Goal: Task Accomplishment & Management: Manage account settings

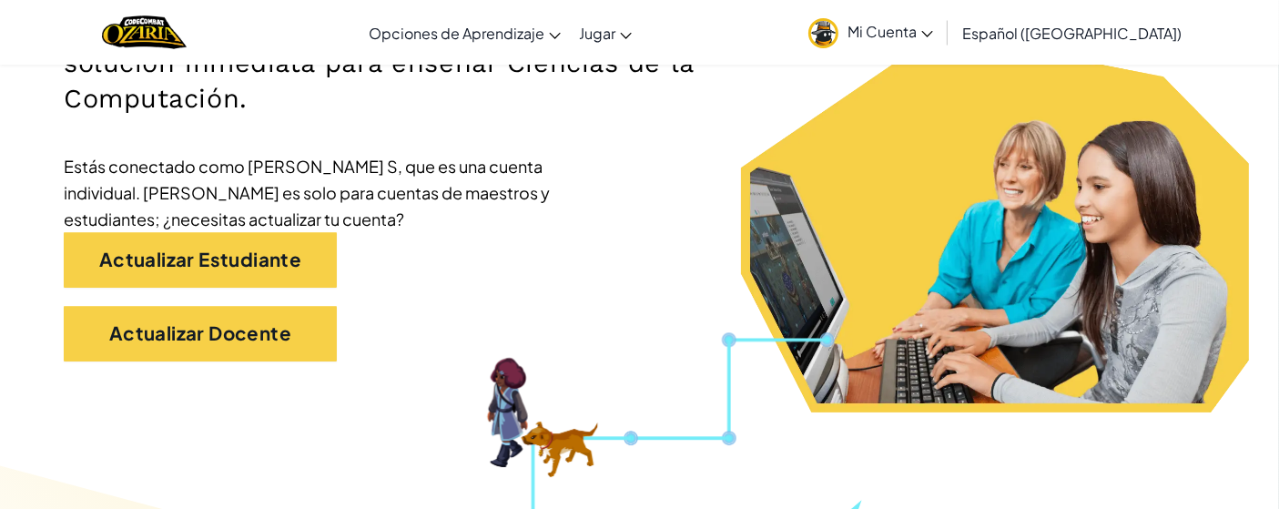
scroll to position [350, 0]
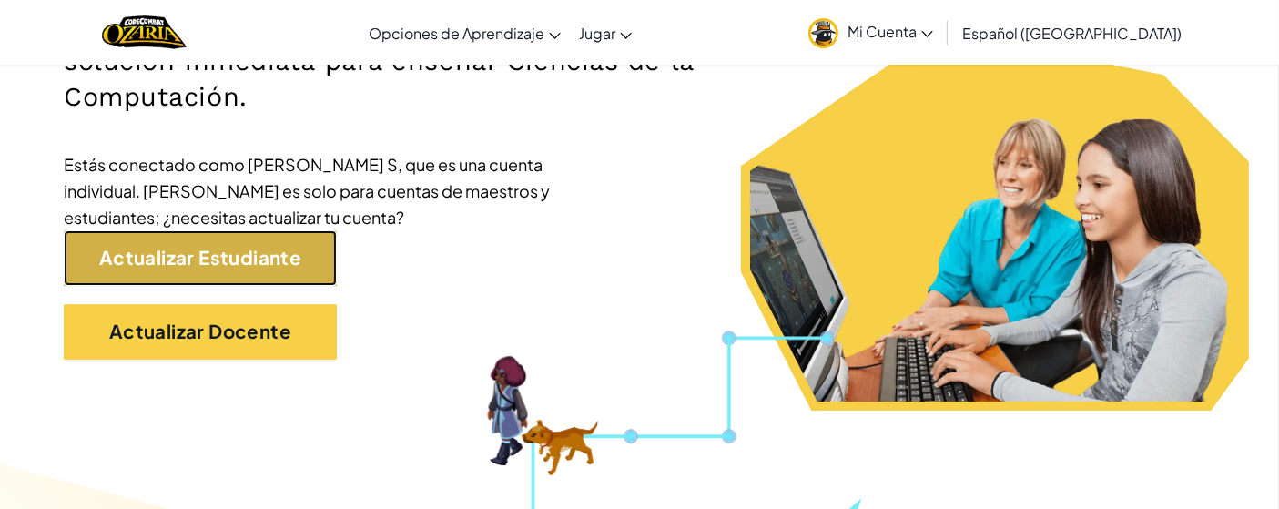
click at [98, 263] on link "Actualizar Estudiante" at bounding box center [200, 258] width 273 height 56
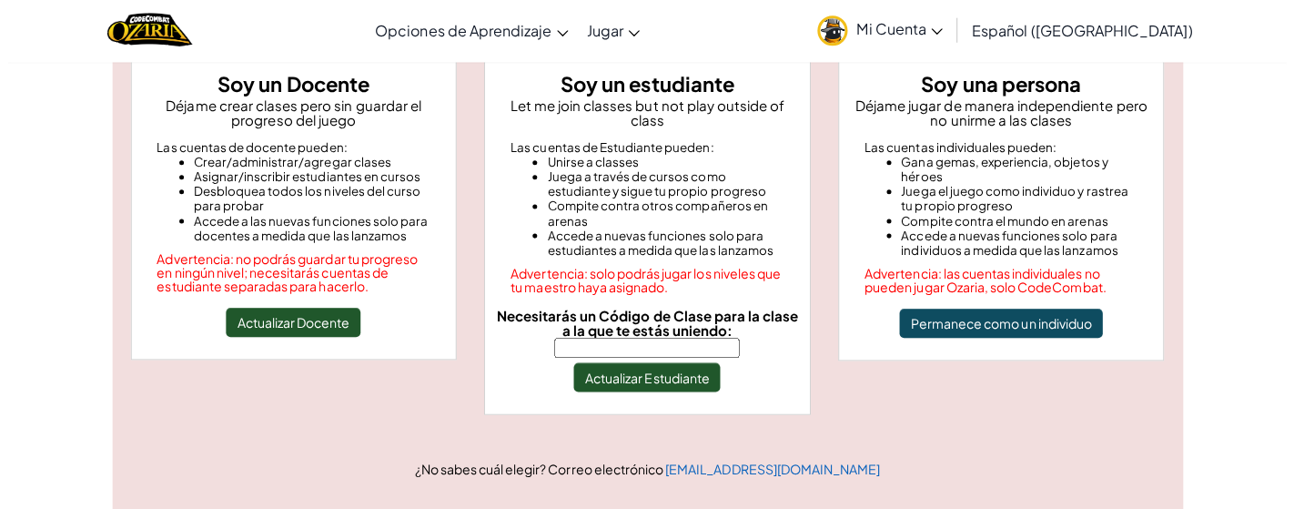
scroll to position [182, 0]
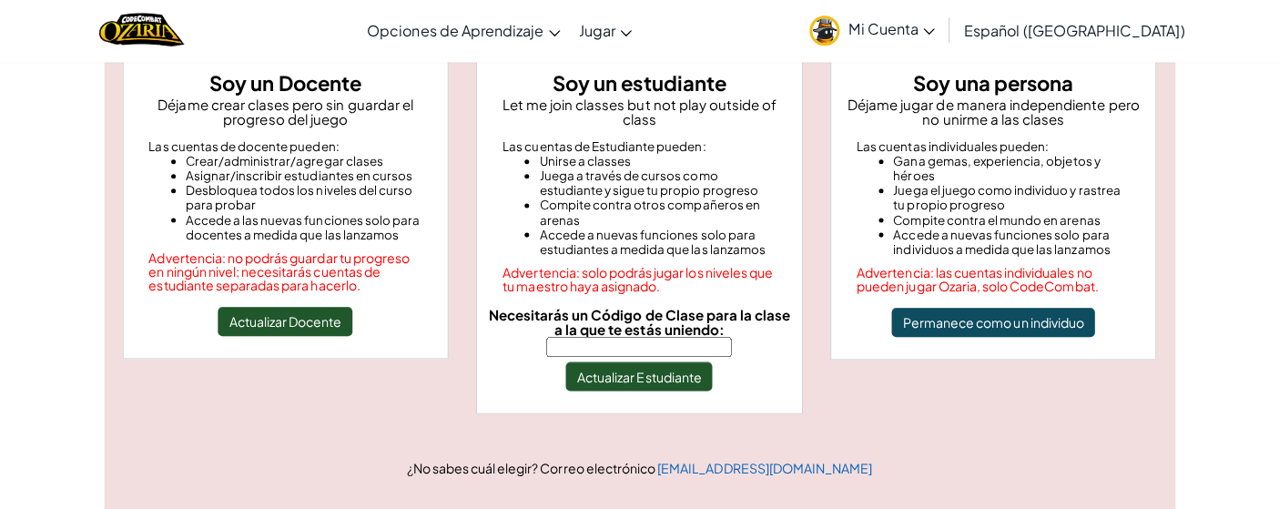
click at [688, 338] on input "Necesitarás un Código de Clase para la clase a la que te estás uniendo:" at bounding box center [639, 348] width 184 height 20
type input "ThinkGlassTeam"
click at [667, 365] on button "Actualizar Estudiante" at bounding box center [639, 376] width 146 height 29
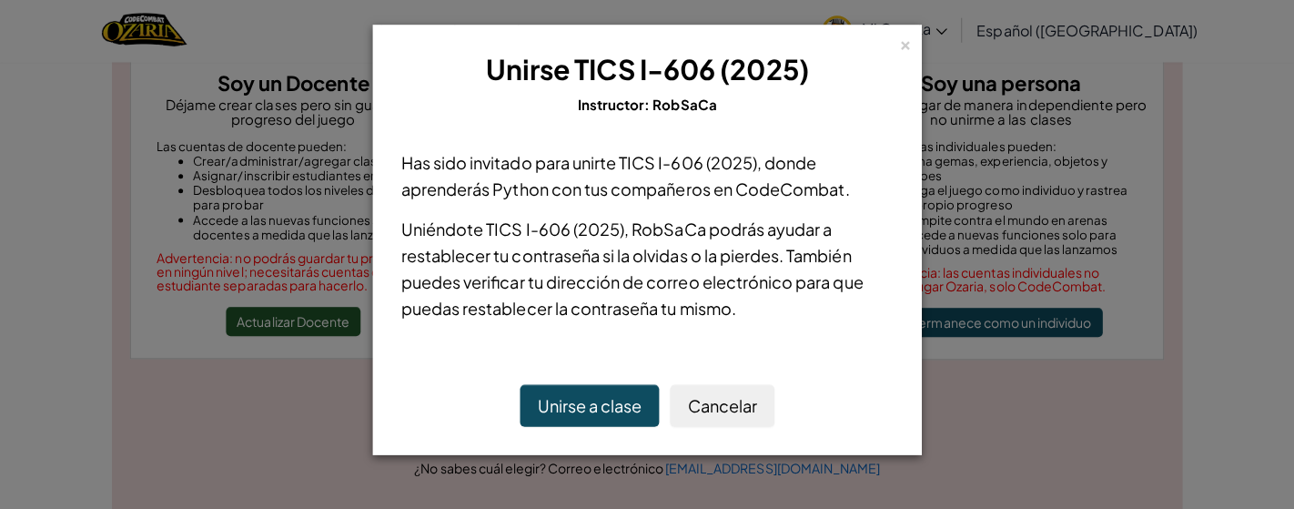
click at [579, 365] on button "Unirse a clase" at bounding box center [590, 406] width 138 height 42
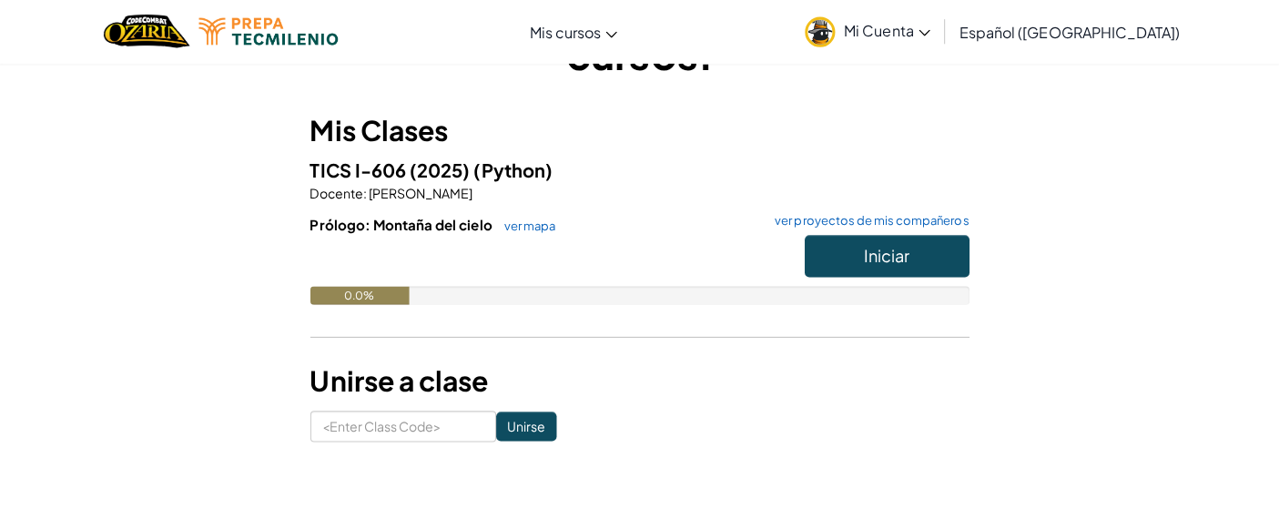
scroll to position [121, 0]
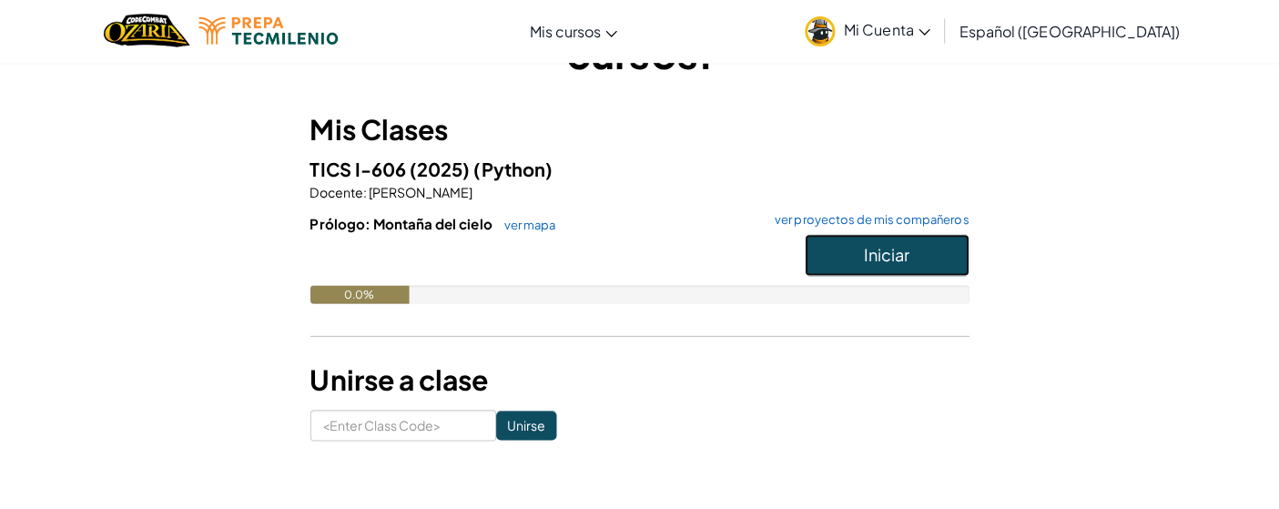
click at [897, 252] on span "Iniciar" at bounding box center [886, 255] width 46 height 21
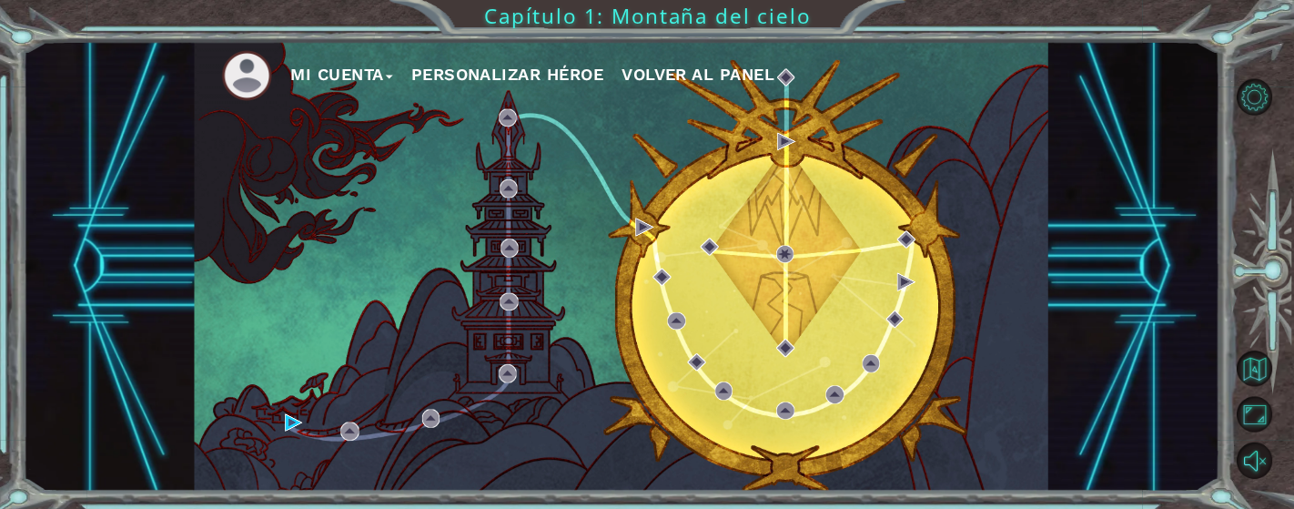
click at [332, 81] on button "Mi Cuenta" at bounding box center [343, 74] width 102 height 27
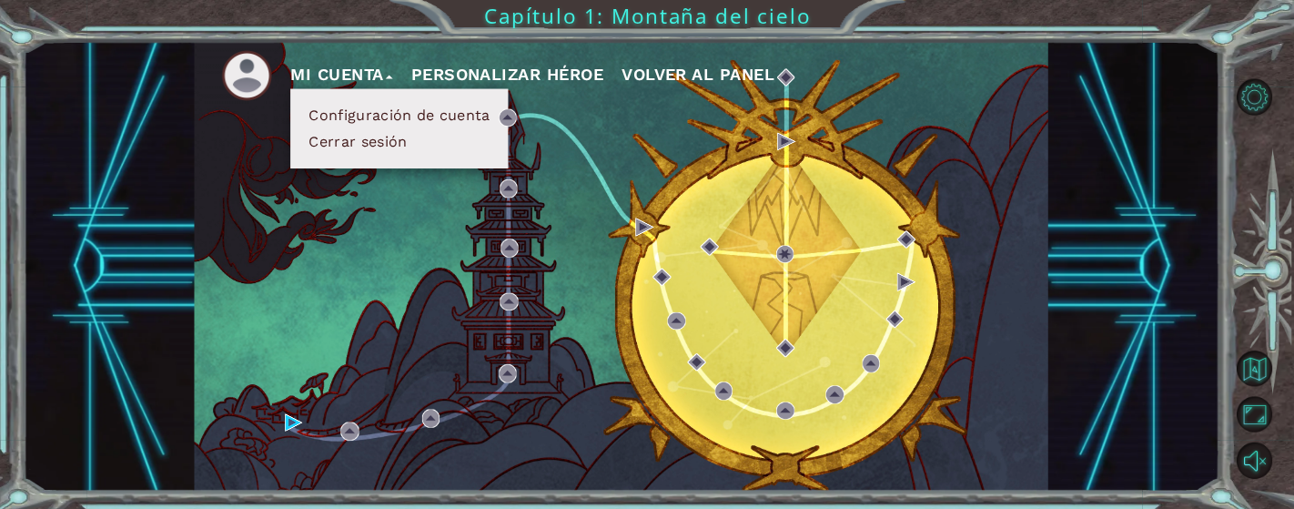
click at [329, 116] on button "Configuración de cuenta" at bounding box center [400, 115] width 191 height 20
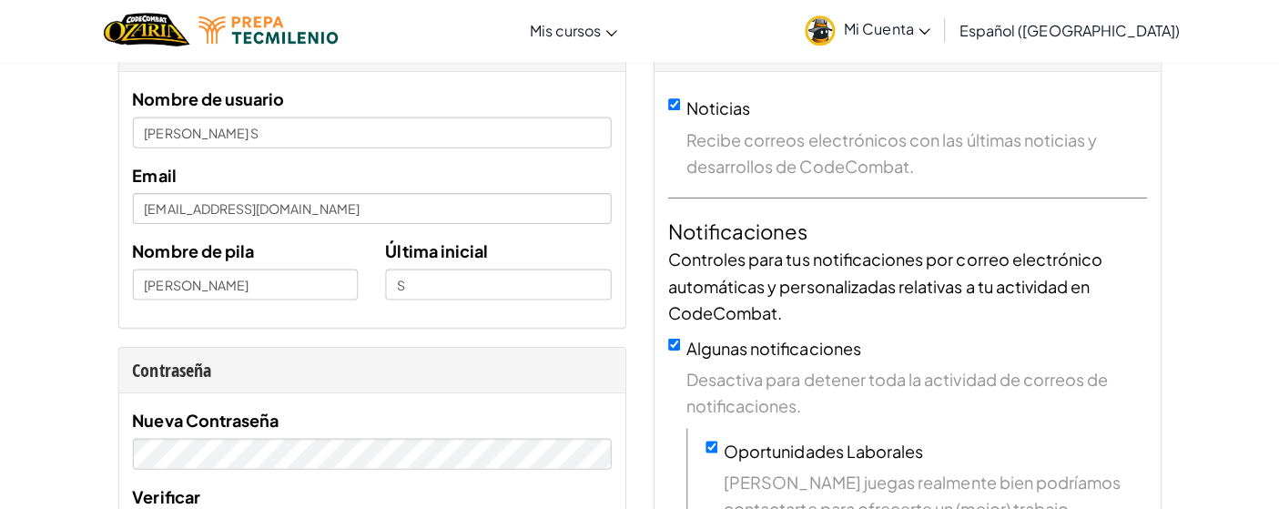
scroll to position [114, 0]
click at [253, 289] on input "[PERSON_NAME]" at bounding box center [248, 284] width 225 height 31
type input "[PERSON_NAME]"
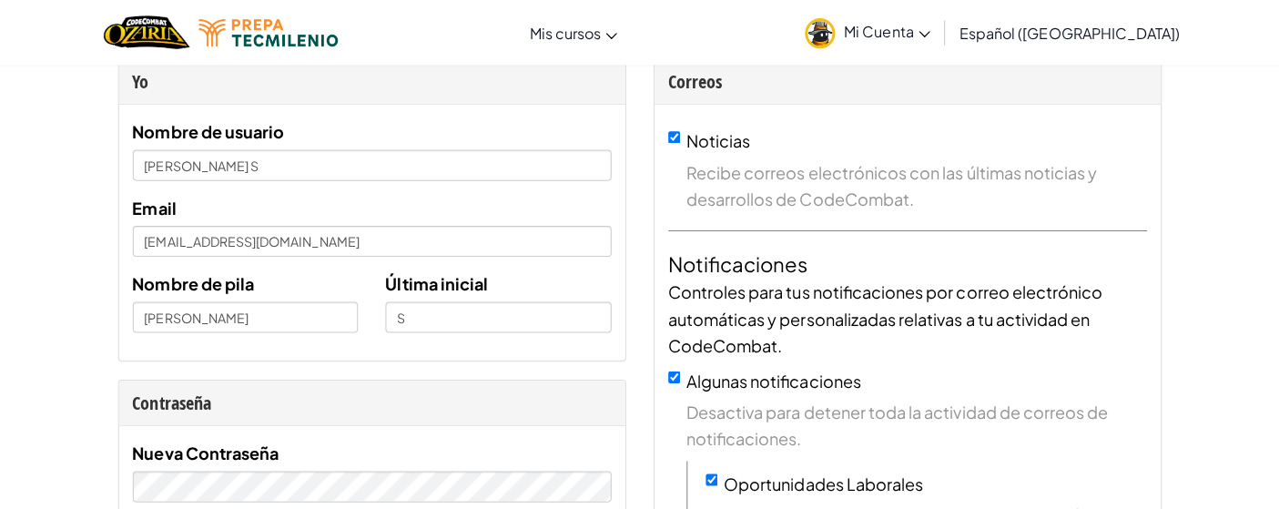
scroll to position [80, 0]
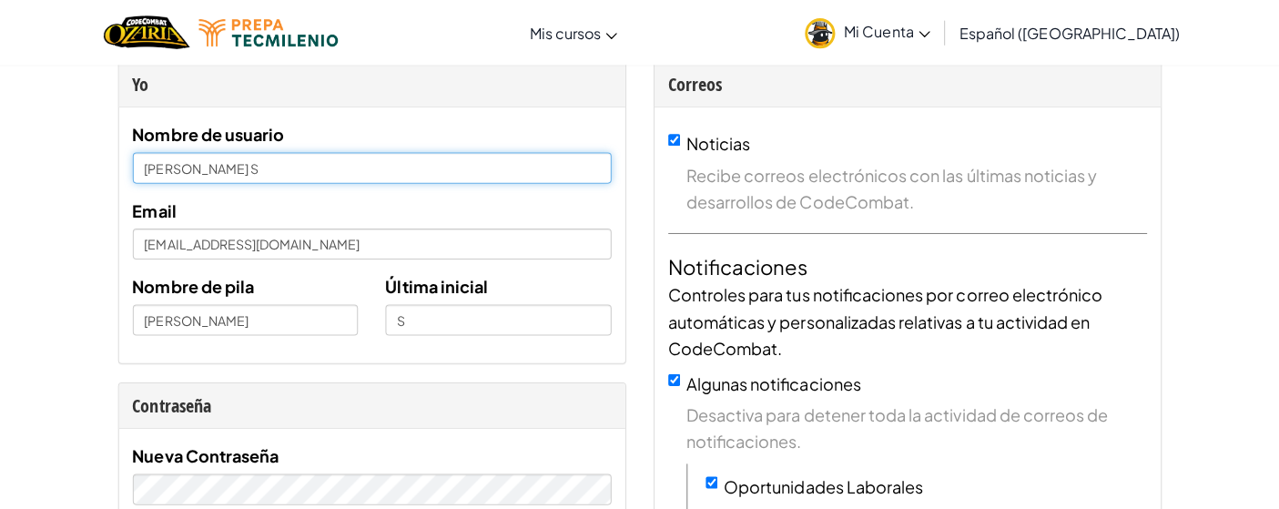
click at [210, 168] on input "[PERSON_NAME] S" at bounding box center [374, 167] width 476 height 31
click at [179, 166] on input "Abril S" at bounding box center [374, 167] width 476 height 31
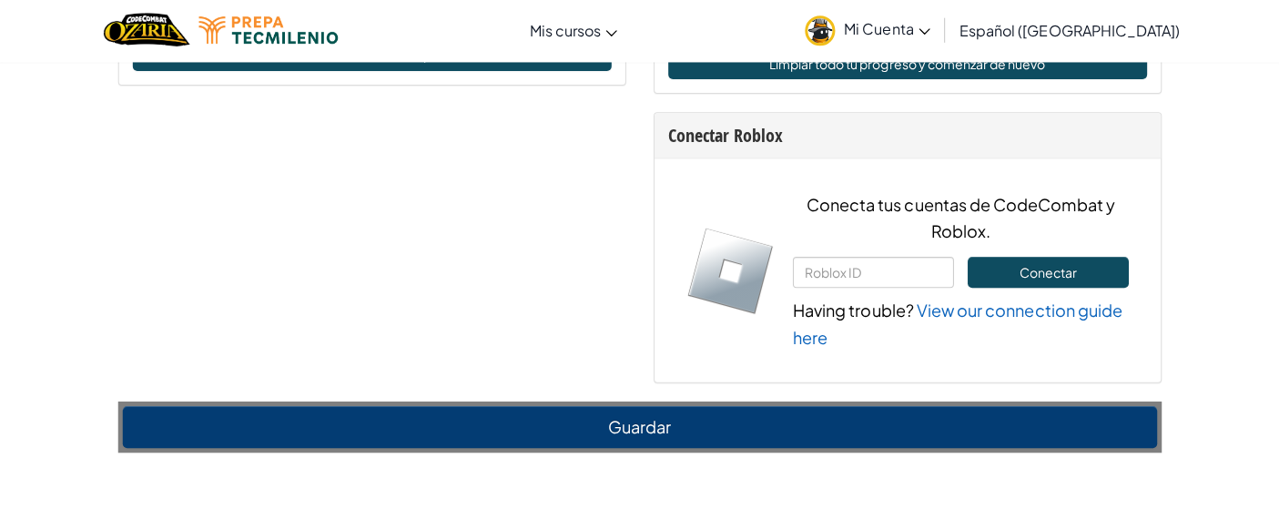
scroll to position [1360, 0]
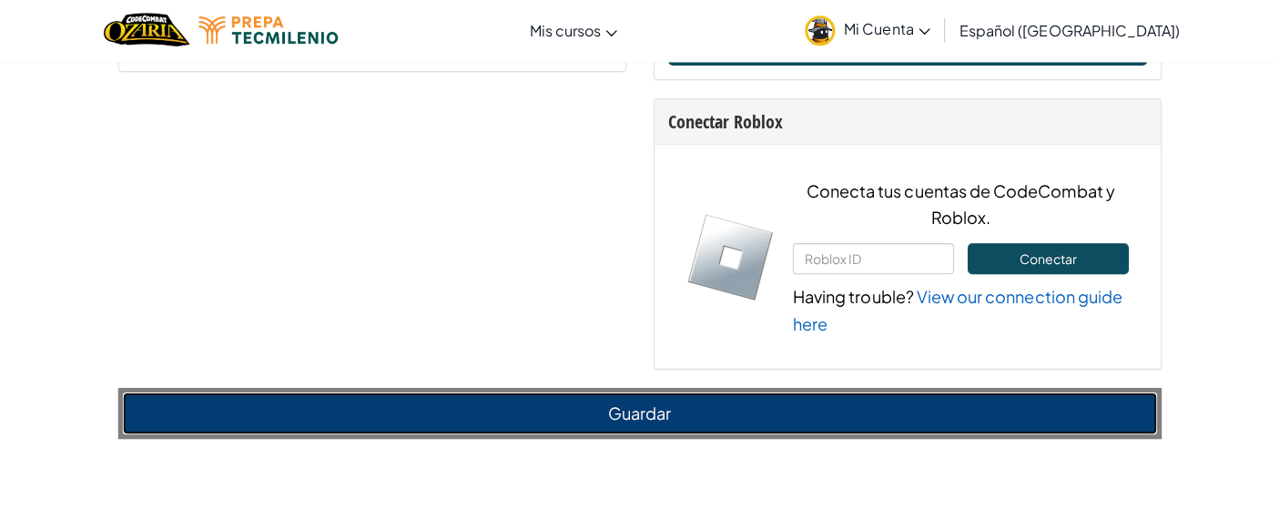
click at [700, 365] on button "Guardar" at bounding box center [640, 414] width 1029 height 42
type input "AbrilS70384864"
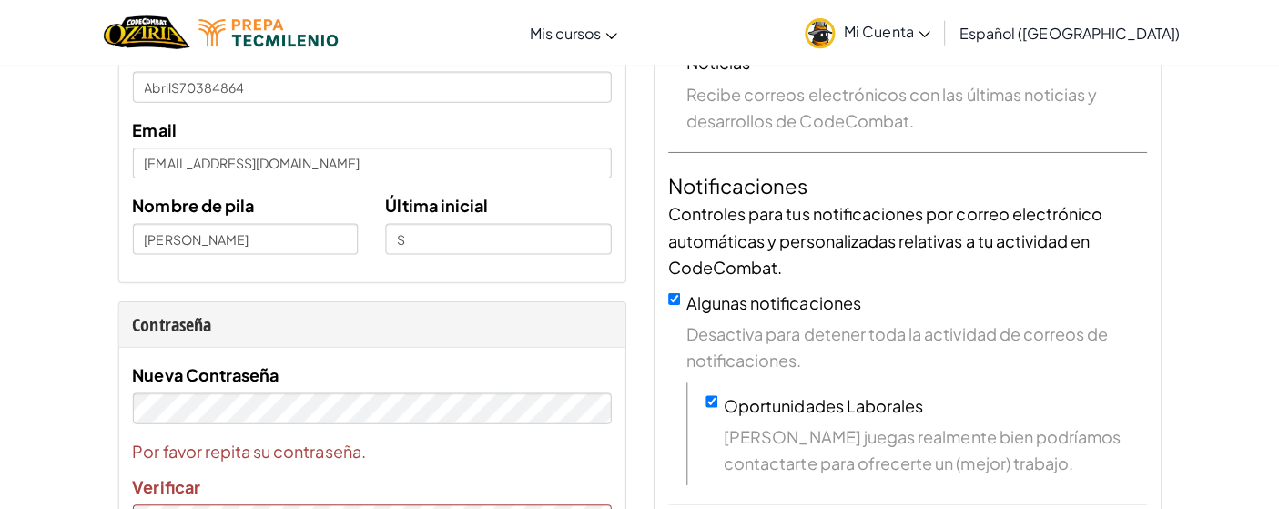
scroll to position [0, 0]
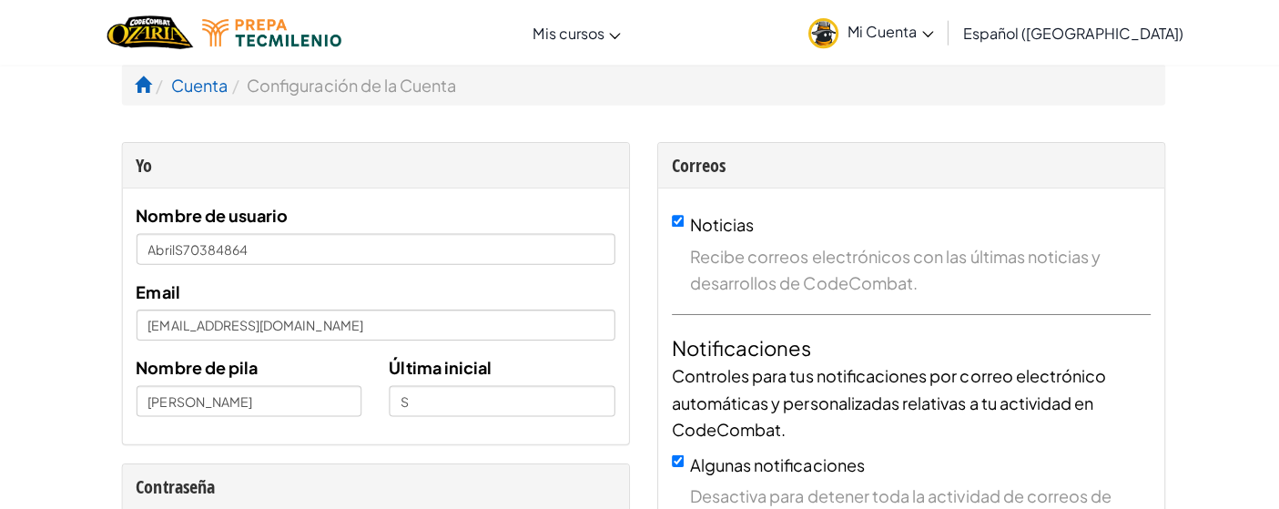
click at [908, 57] on link "Mi Cuenta" at bounding box center [866, 32] width 143 height 57
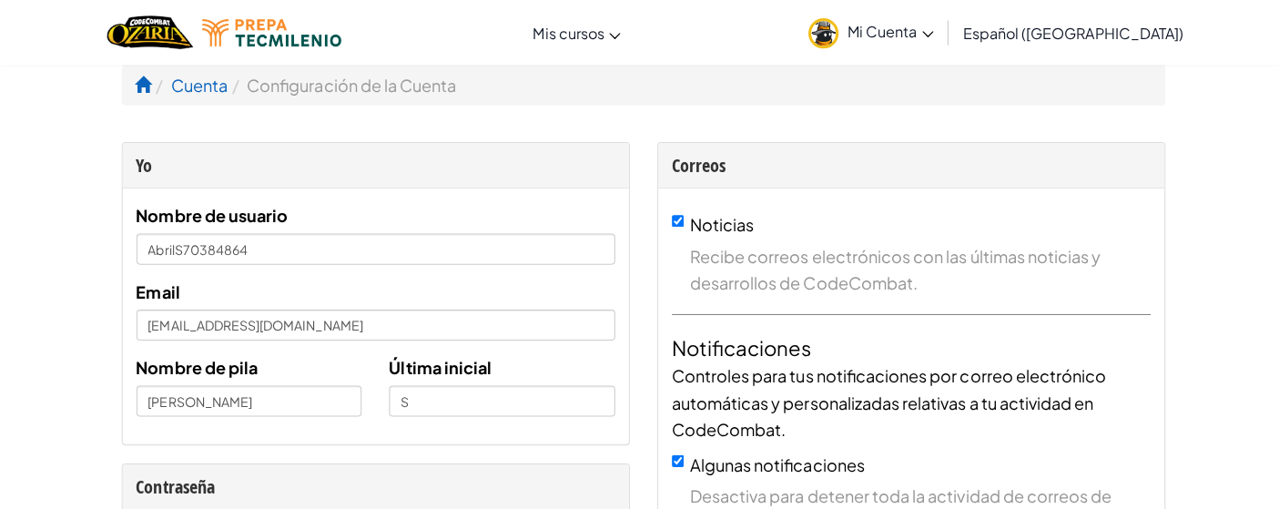
click at [920, 57] on link "Mi Cuenta" at bounding box center [866, 32] width 143 height 57
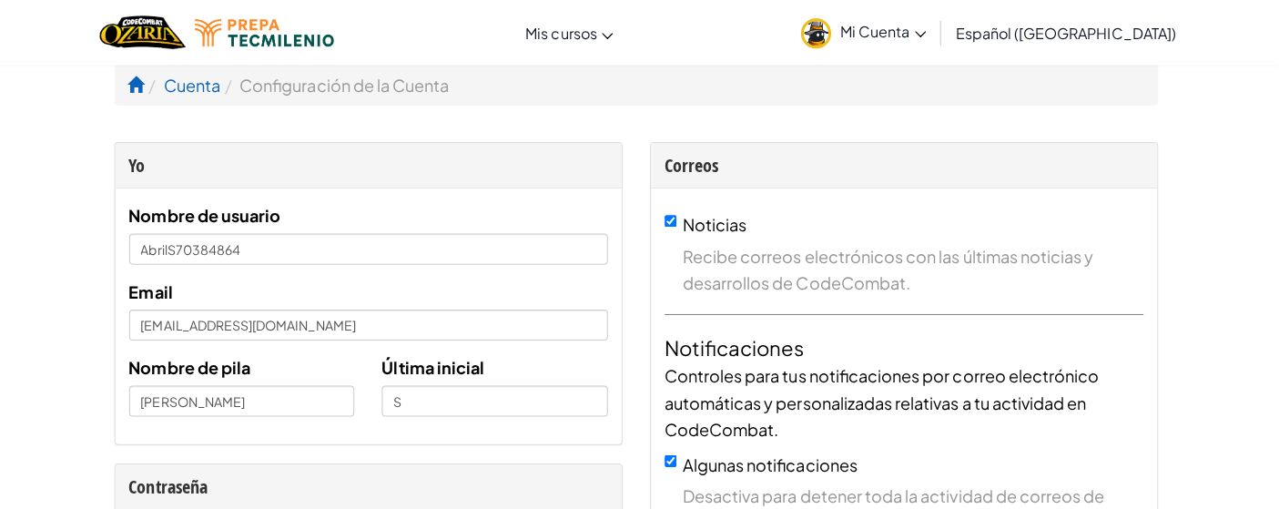
click at [840, 33] on link "Mi Cuenta" at bounding box center [866, 32] width 143 height 57
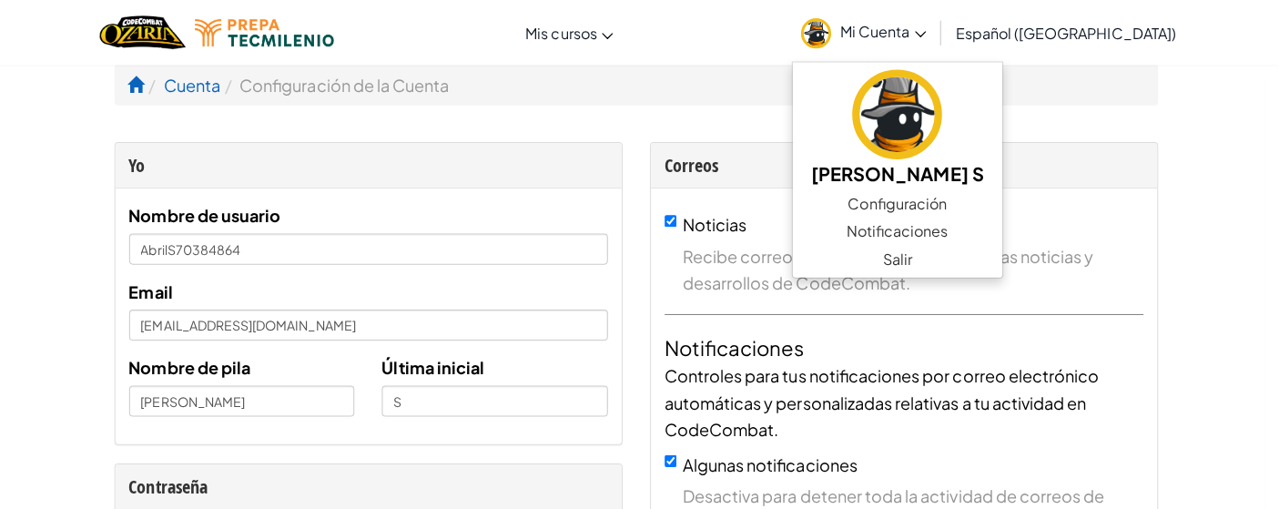
click at [920, 64] on div "[MEDICAL_DATA] la navigación Mis cursos Aula de Ozaria Aula de CodeCombat E-spo…" at bounding box center [639, 32] width 1288 height 65
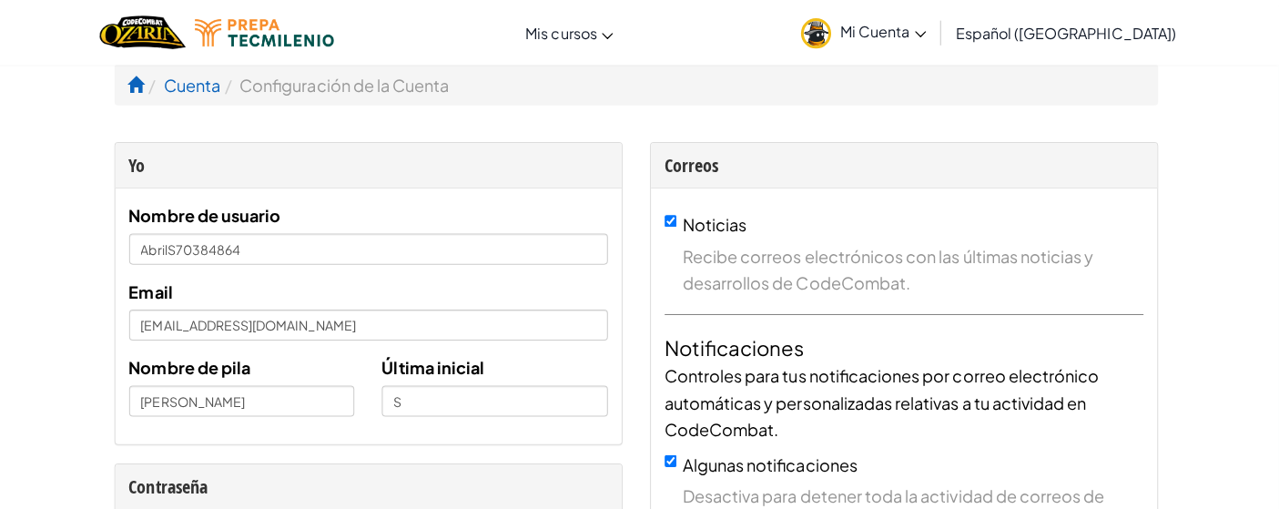
click at [842, 143] on div "Correos" at bounding box center [905, 165] width 503 height 46
click at [213, 89] on link "Cuenta" at bounding box center [198, 84] width 56 height 21
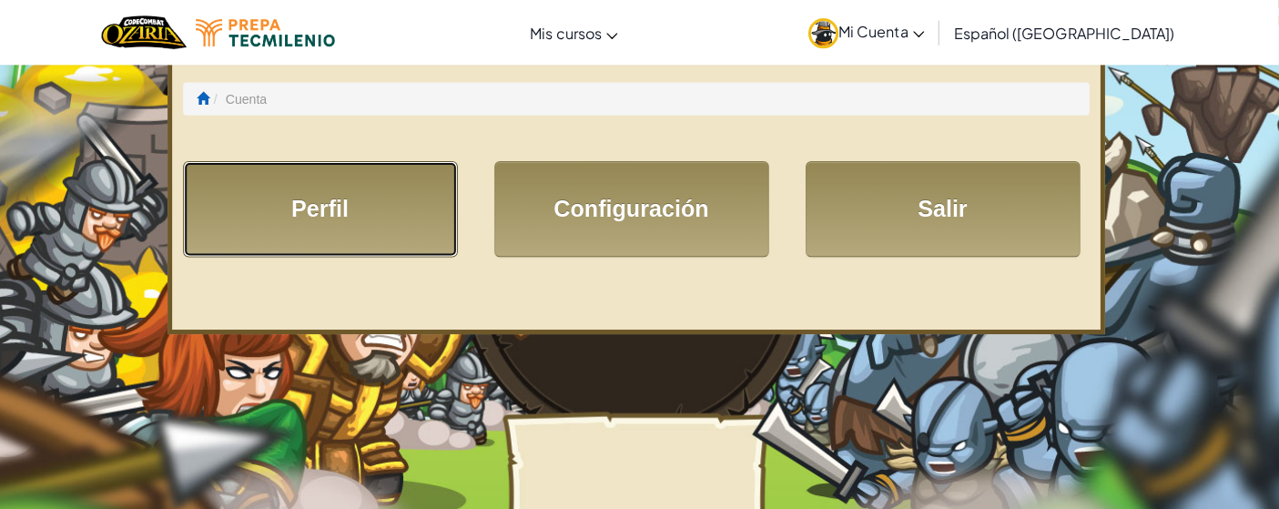
click at [303, 234] on link "Perfil" at bounding box center [325, 208] width 273 height 96
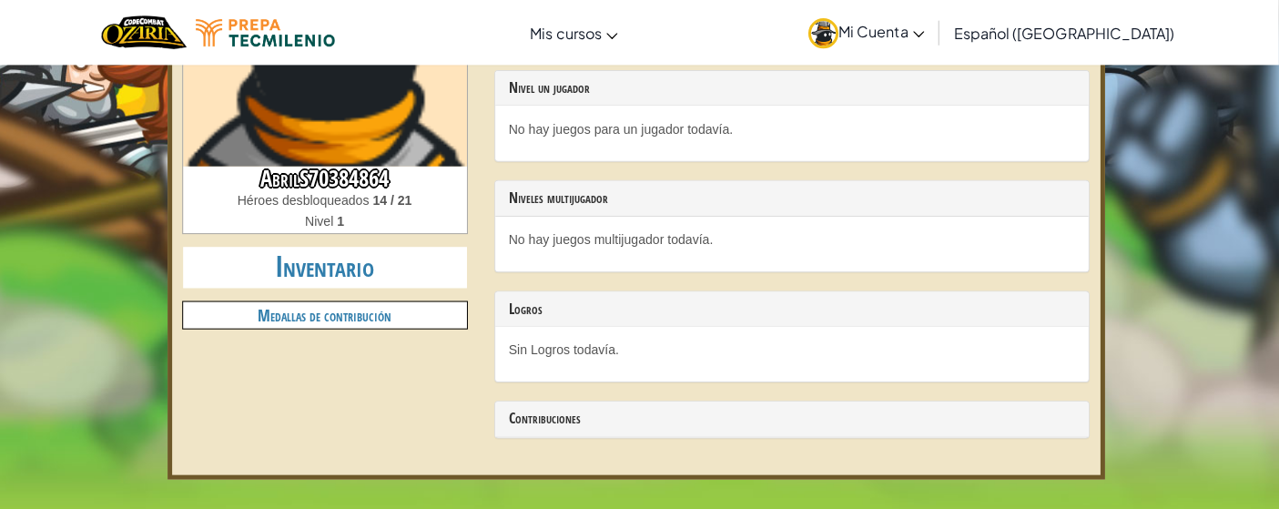
scroll to position [267, 0]
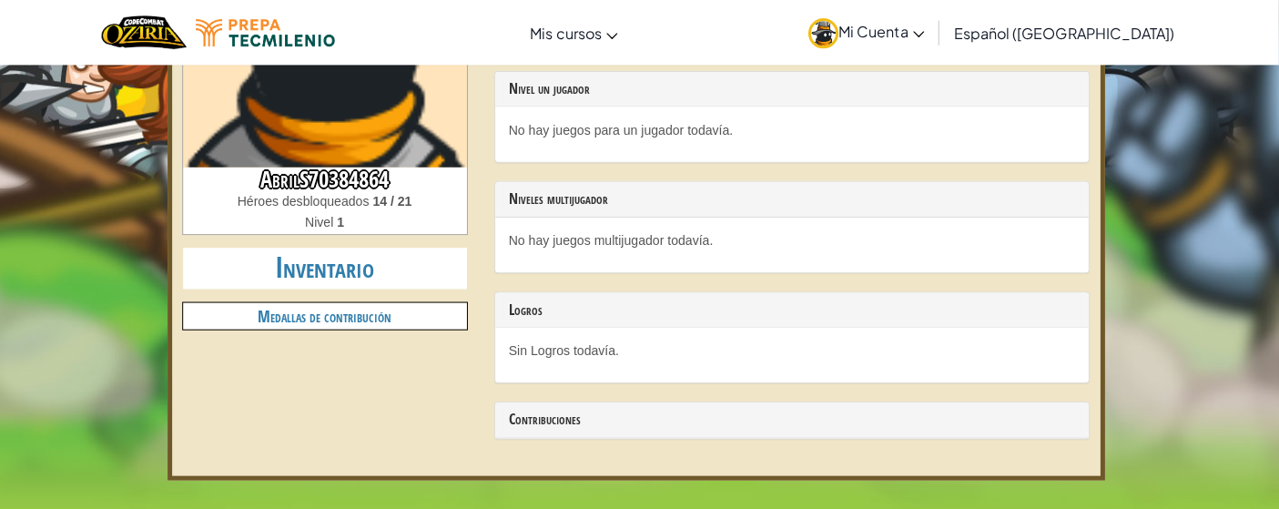
click at [330, 319] on h4 "Medallas de contribución" at bounding box center [330, 314] width 282 height 26
click at [281, 319] on h4 "Medallas de contribución" at bounding box center [330, 314] width 282 height 26
click at [508, 346] on div "Sin Logros todavía." at bounding box center [795, 353] width 590 height 55
click at [540, 365] on h3 "Contribuciones" at bounding box center [794, 418] width 563 height 16
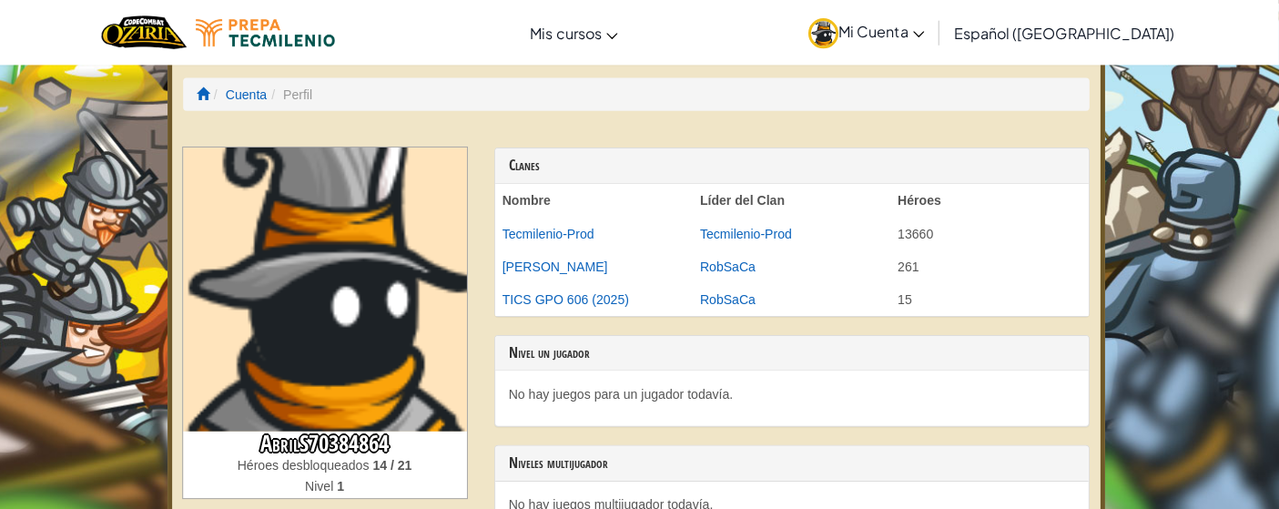
scroll to position [0, 0]
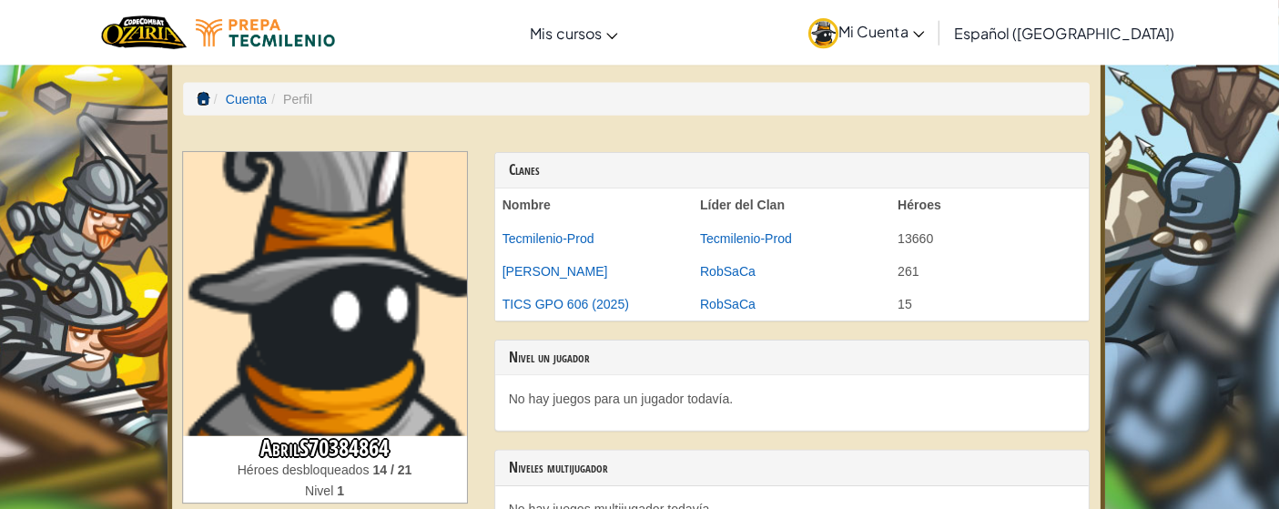
click at [208, 97] on span at bounding box center [209, 97] width 13 height 13
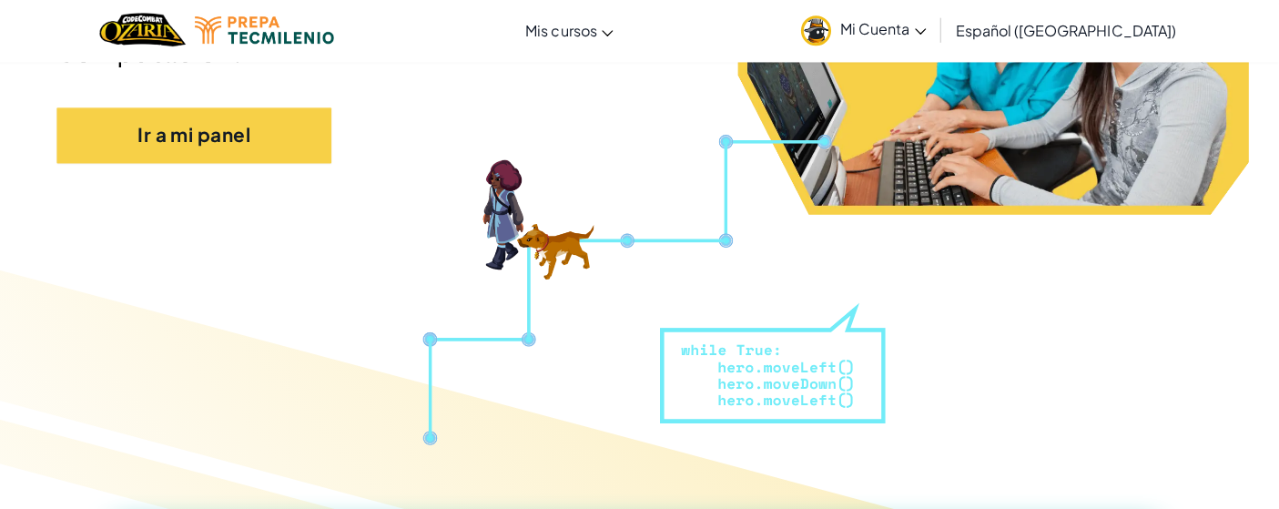
scroll to position [399, 0]
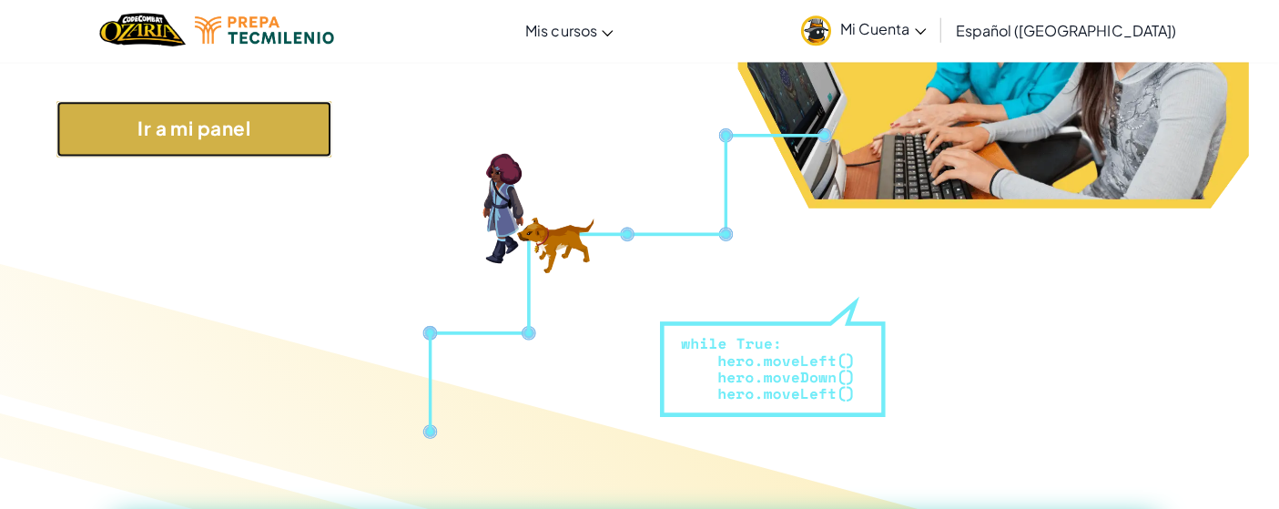
click at [213, 121] on link "Ir a mi panel" at bounding box center [200, 131] width 273 height 56
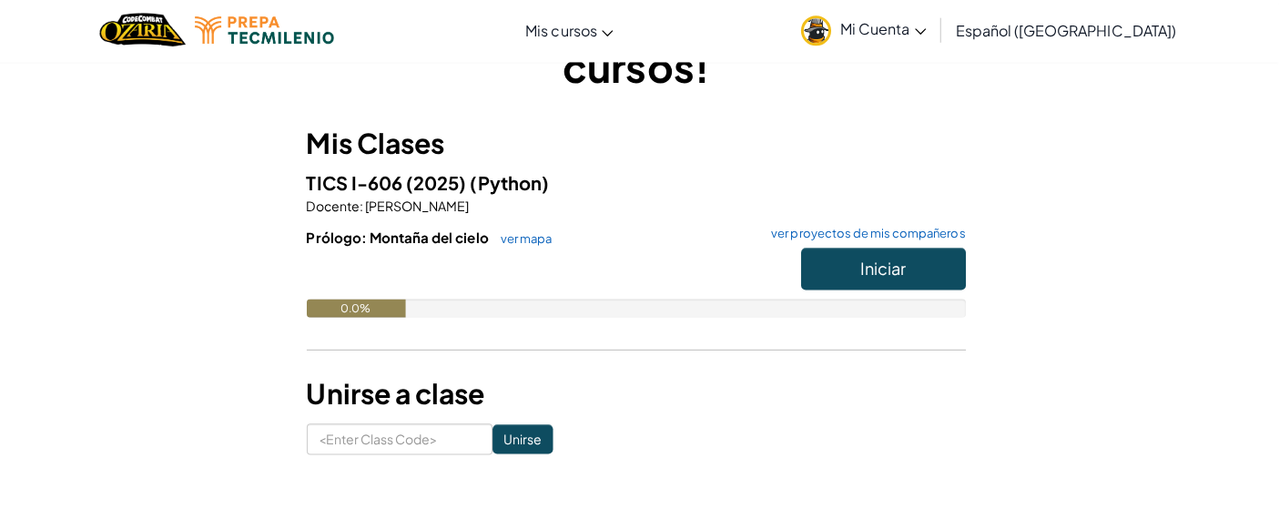
scroll to position [179, 0]
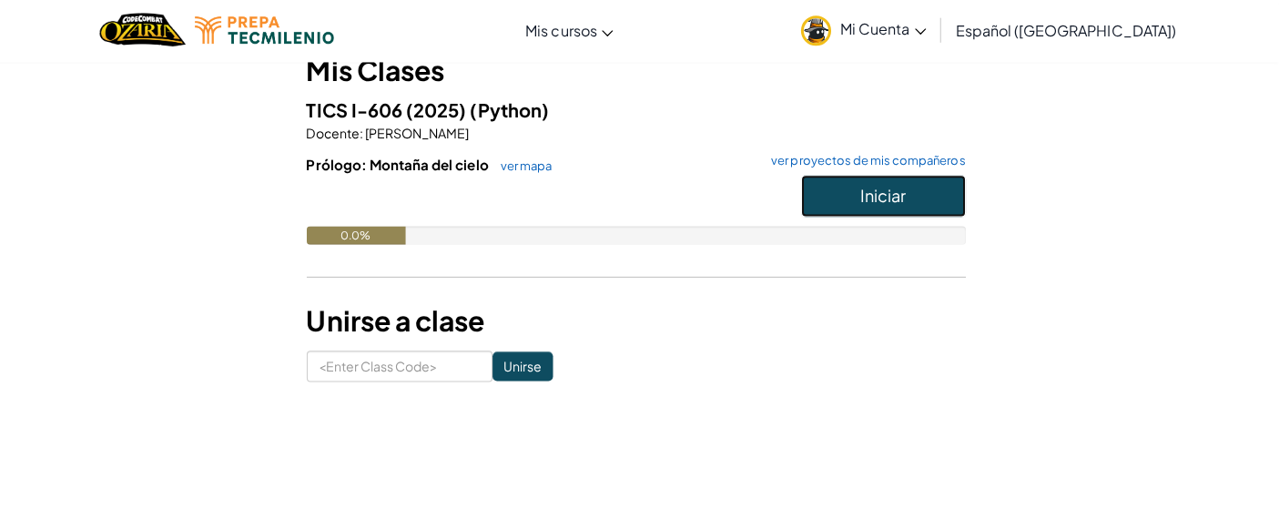
click at [876, 210] on button "Iniciar" at bounding box center [886, 198] width 164 height 42
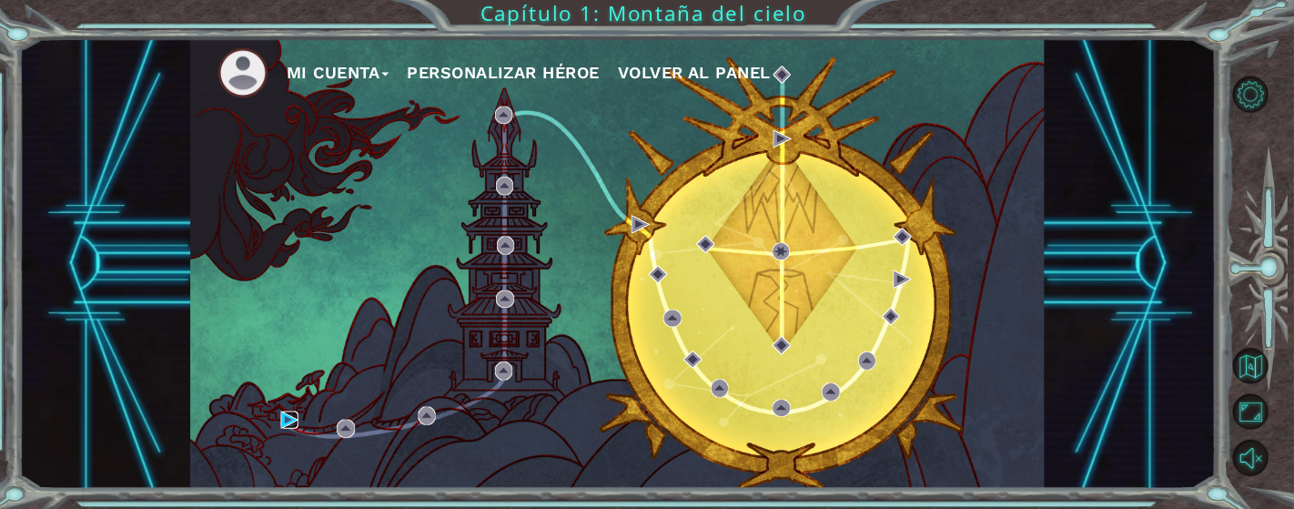
click at [296, 365] on img at bounding box center [296, 420] width 18 height 18
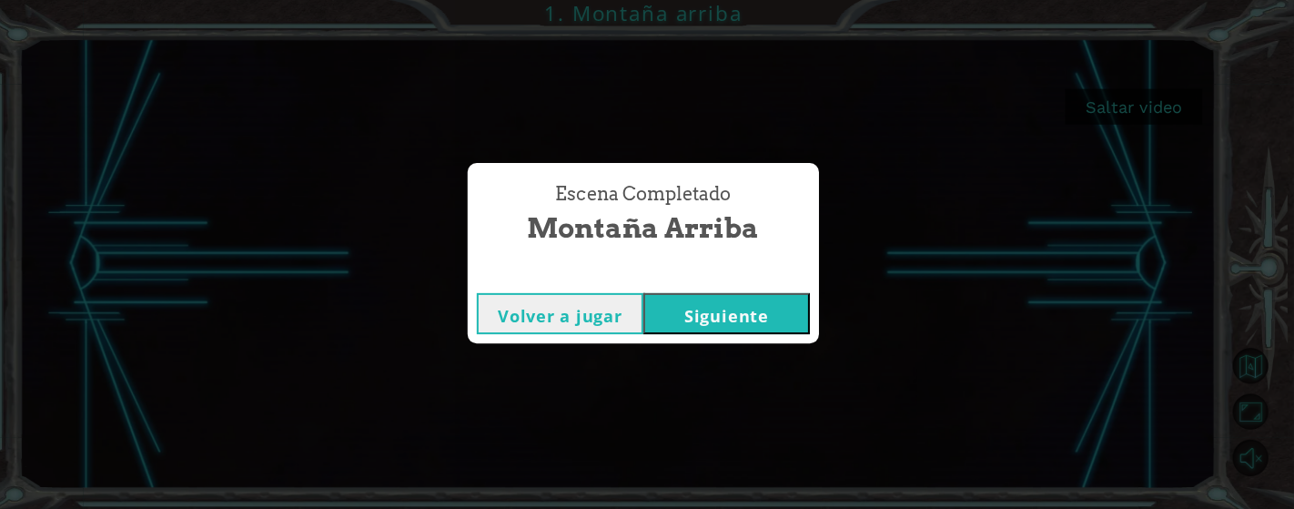
click at [771, 318] on button "Siguiente" at bounding box center [730, 314] width 166 height 41
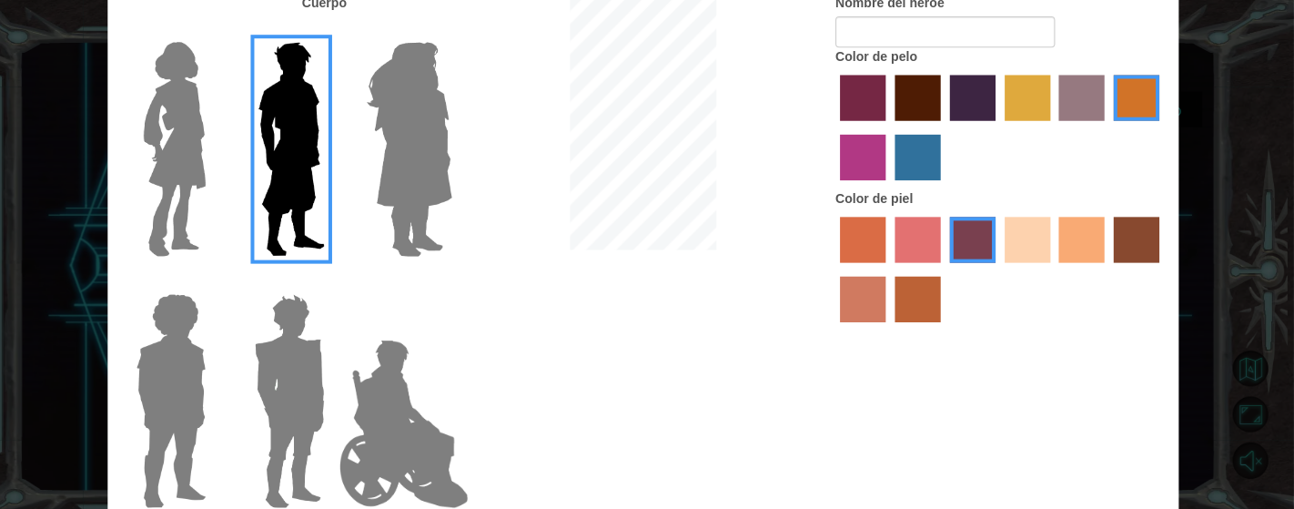
click at [199, 224] on img at bounding box center [181, 149] width 76 height 228
click at [219, 30] on input "Hero Connie" at bounding box center [219, 30] width 0 height 0
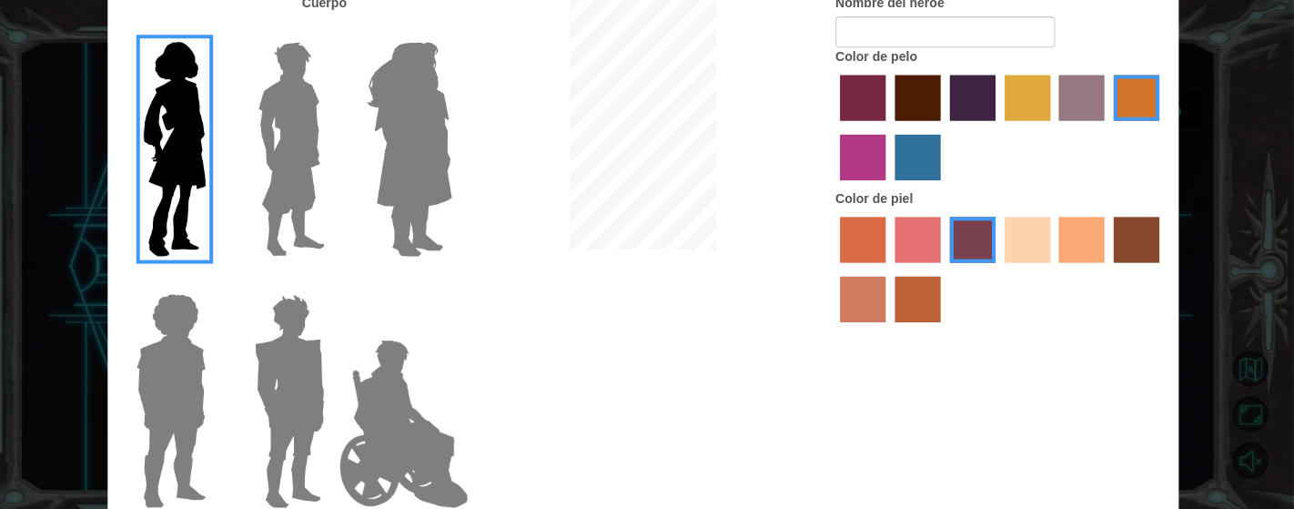
click at [920, 257] on label "sandy beach skin color" at bounding box center [1030, 239] width 46 height 46
click at [920, 268] on input "sandy beach skin color" at bounding box center [1000, 268] width 0 height 0
click at [920, 241] on label "karma skin color" at bounding box center [1138, 239] width 46 height 46
click at [920, 268] on input "karma skin color" at bounding box center [1109, 268] width 0 height 0
click at [920, 245] on label "tosca skin color" at bounding box center [975, 239] width 46 height 46
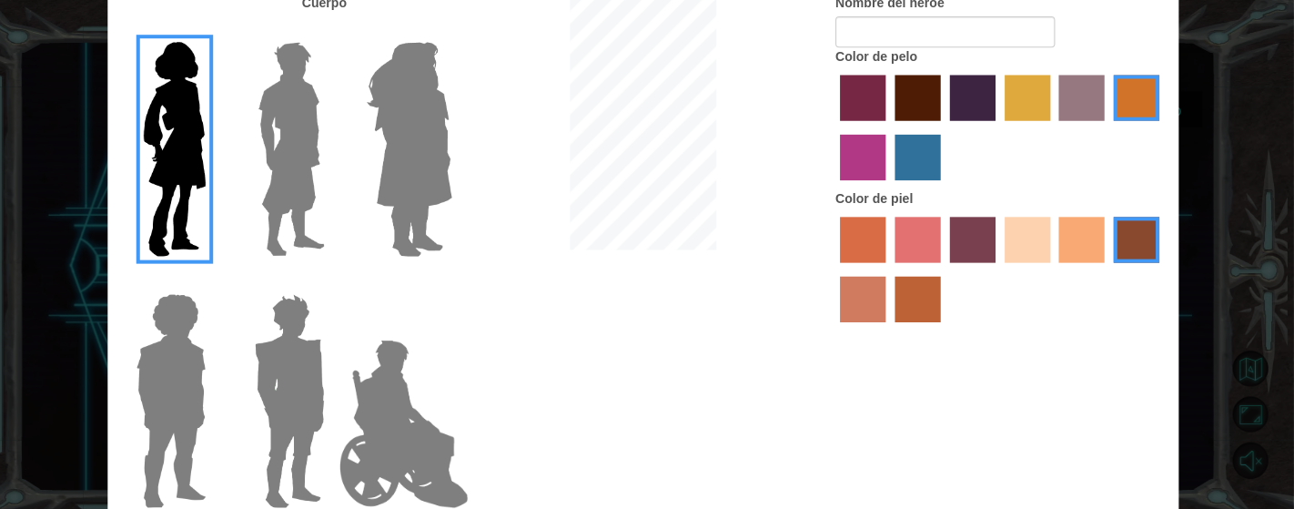
click at [920, 268] on input "tosca skin color" at bounding box center [946, 268] width 0 height 0
click at [876, 299] on label "burning sand skin color" at bounding box center [866, 298] width 46 height 46
click at [920, 268] on input "burning sand skin color" at bounding box center [1163, 268] width 0 height 0
click at [920, 244] on label "tosca skin color" at bounding box center [975, 239] width 46 height 46
click at [920, 268] on input "tosca skin color" at bounding box center [946, 268] width 0 height 0
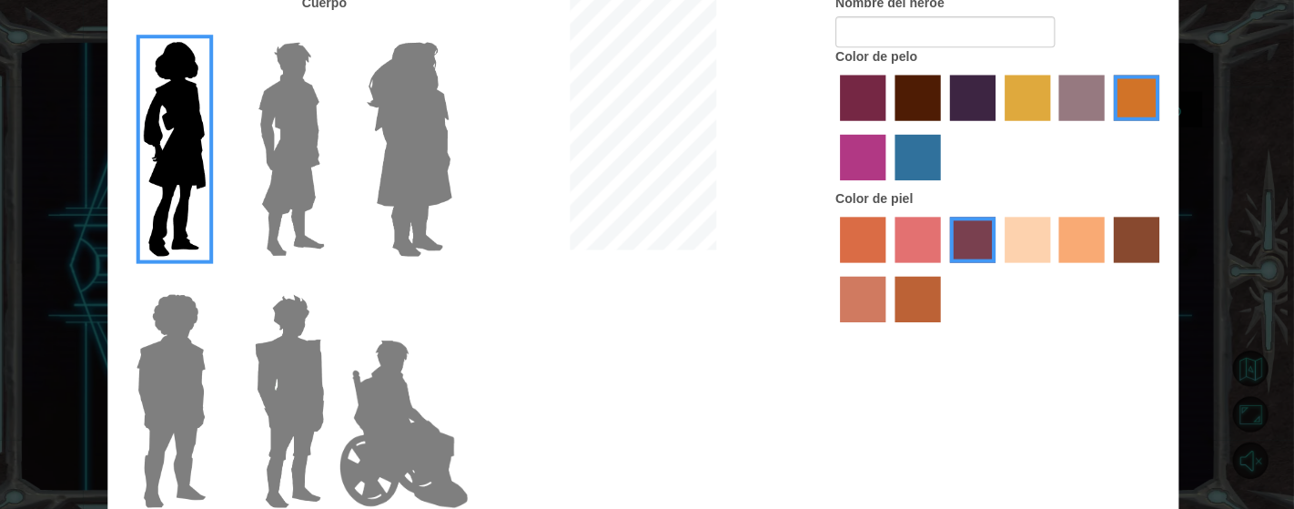
click at [920, 117] on label "maroon hair color" at bounding box center [920, 98] width 46 height 46
click at [891, 127] on input "maroon hair color" at bounding box center [891, 127] width 0 height 0
click at [920, 106] on label "gold drop hair color" at bounding box center [1138, 98] width 46 height 46
click at [920, 127] on input "gold drop hair color" at bounding box center [1109, 127] width 0 height 0
click at [920, 32] on input "Nombre del héroe" at bounding box center [947, 31] width 218 height 31
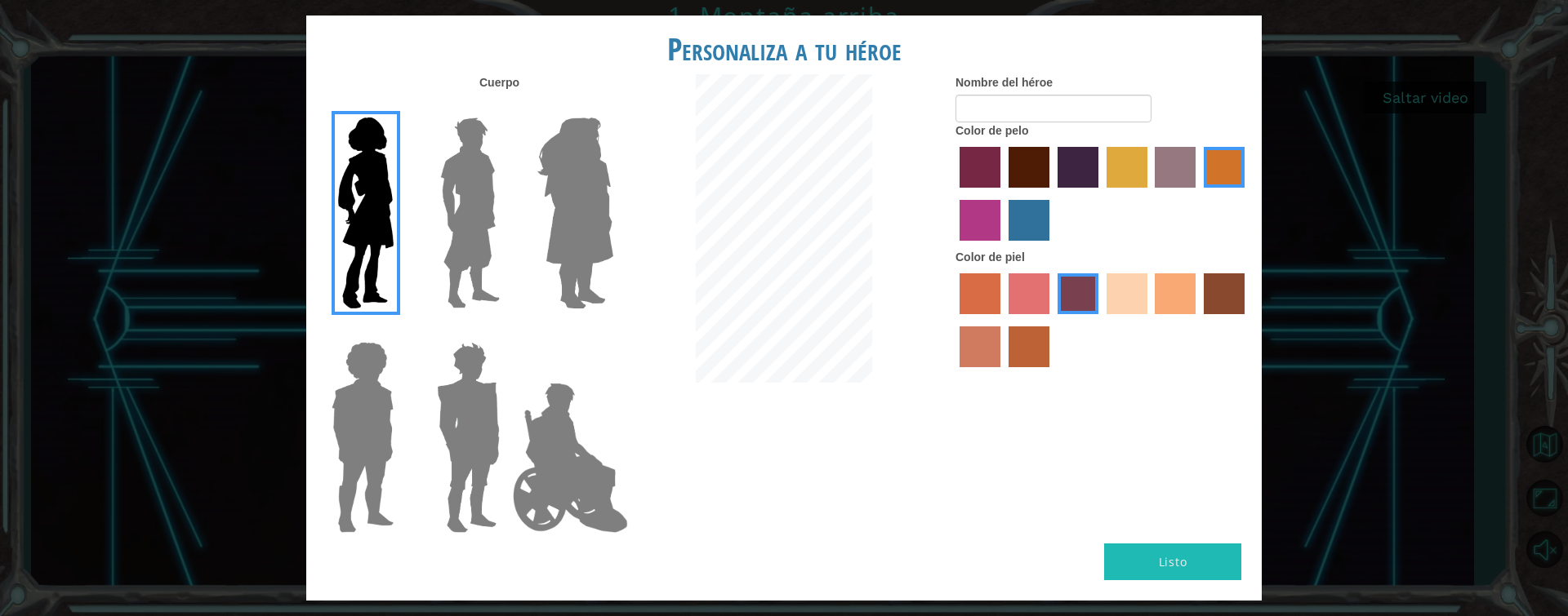
click at [825, 209] on label "lachmara hair color" at bounding box center [1029, 221] width 41 height 41
click at [825, 247] on input "lachmara hair color" at bounding box center [1003, 247] width 0 height 0
click at [825, 169] on label "gold drop hair color" at bounding box center [1224, 168] width 41 height 41
click at [825, 194] on input "gold drop hair color" at bounding box center [1198, 194] width 0 height 0
click at [825, 96] on input "Nombre del héroe" at bounding box center [1053, 108] width 196 height 28
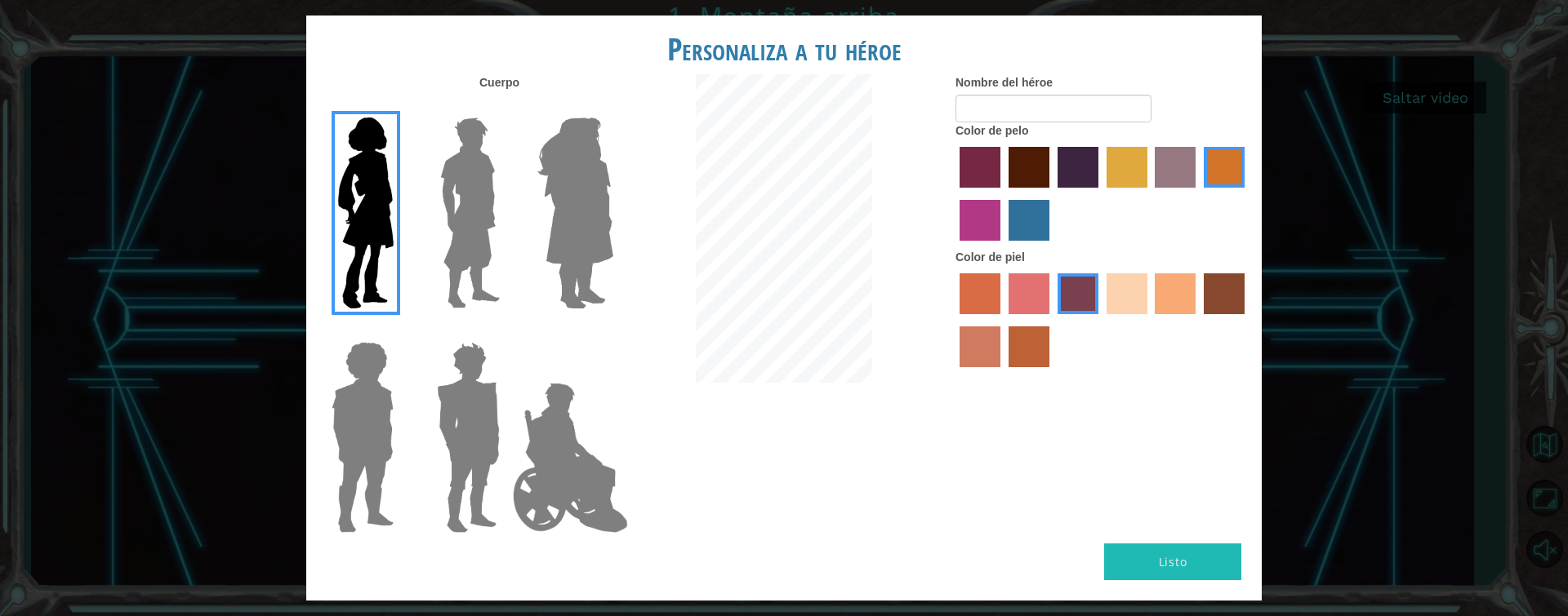
click at [825, 327] on button "Listo" at bounding box center [1172, 561] width 137 height 37
click at [825, 101] on input "Nombre del héroe" at bounding box center [1053, 108] width 196 height 28
type input "1"
click at [825, 327] on button "Listo" at bounding box center [1172, 561] width 137 height 37
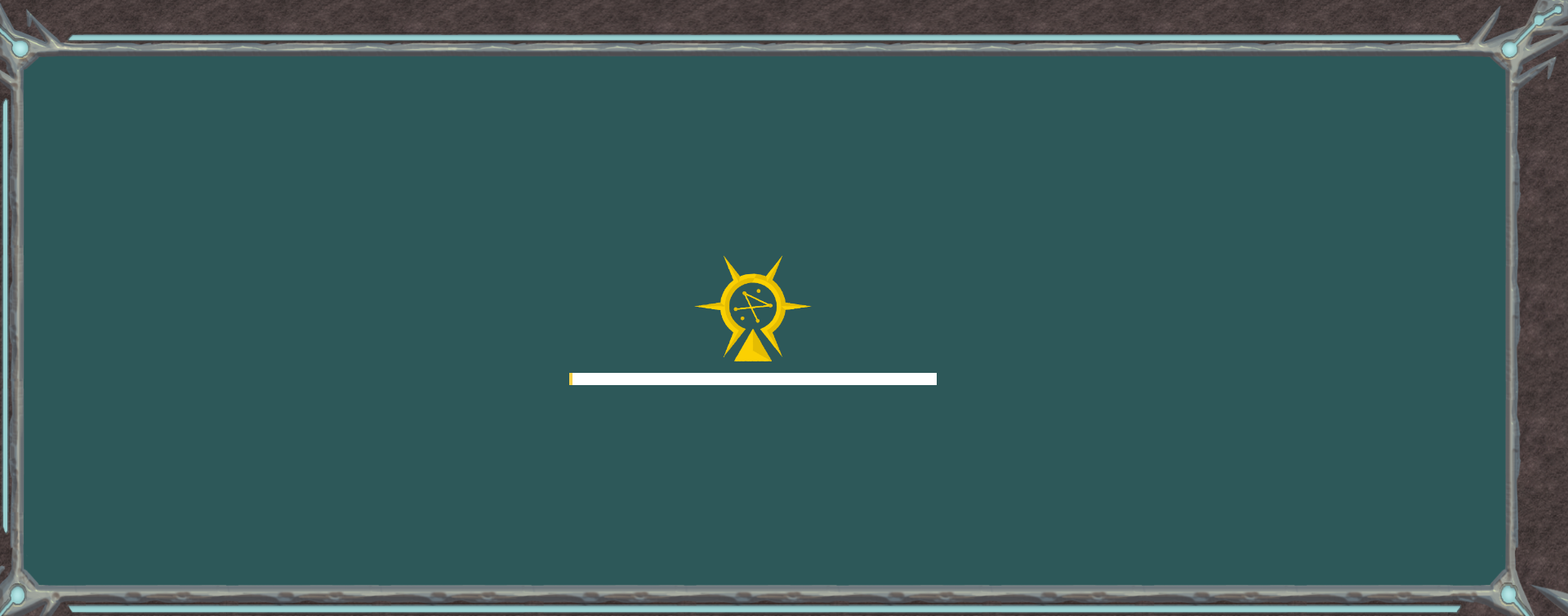
click at [825, 327] on div "Goals Error cargando del servidor Deberás unirte a un curso para jugar a este n…" at bounding box center [784, 308] width 1568 height 616
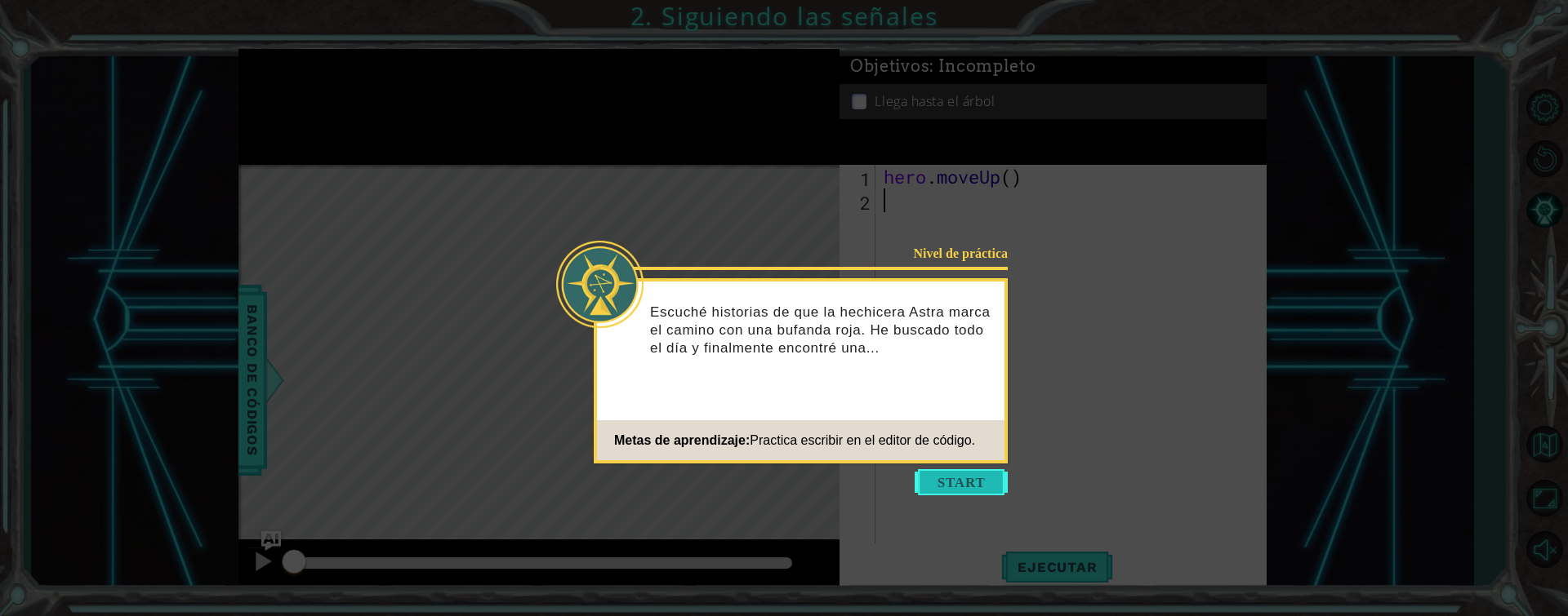
click at [825, 327] on button "Start" at bounding box center [961, 482] width 93 height 26
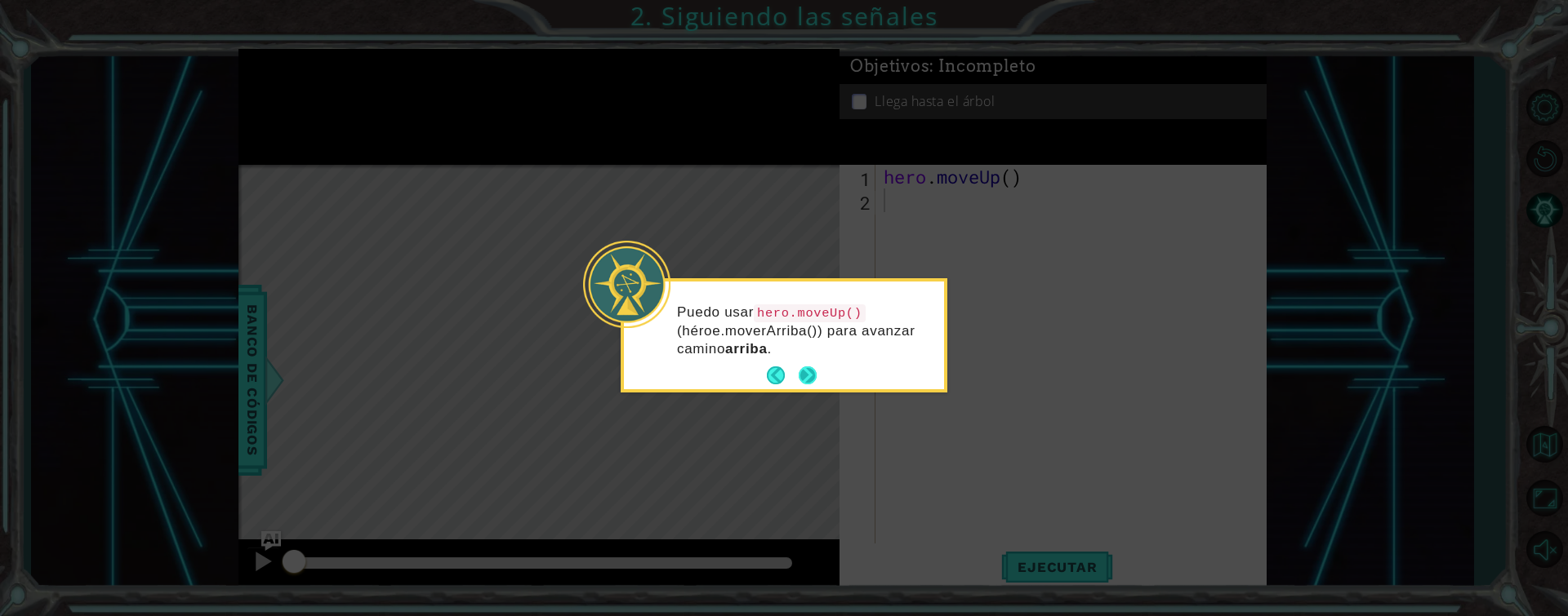
click at [814, 327] on button "Next" at bounding box center [807, 376] width 18 height 18
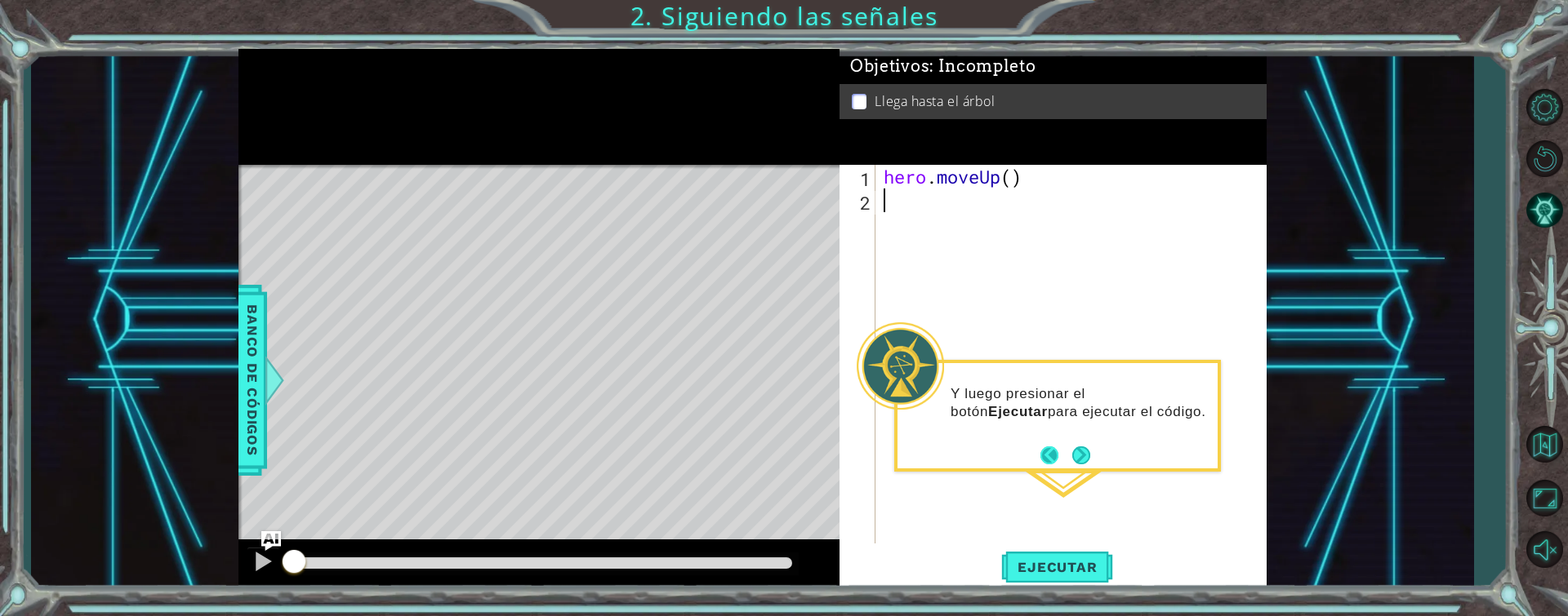
click at [825, 327] on button "Back" at bounding box center [1056, 455] width 31 height 18
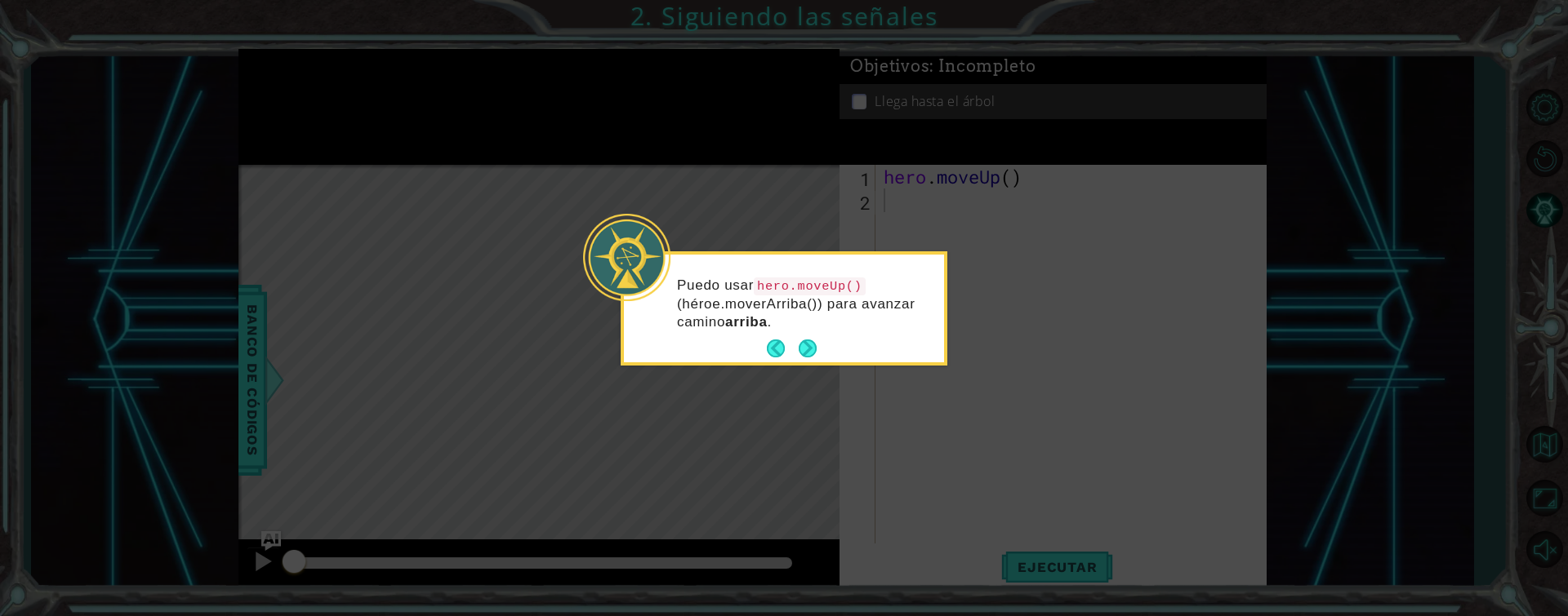
click at [816, 327] on div "Puedo usar hero.moveUp() (héroe.moverArriba()) para avanzar camino arriba ." at bounding box center [783, 311] width 320 height 101
click at [809, 327] on button "Next" at bounding box center [807, 349] width 18 height 18
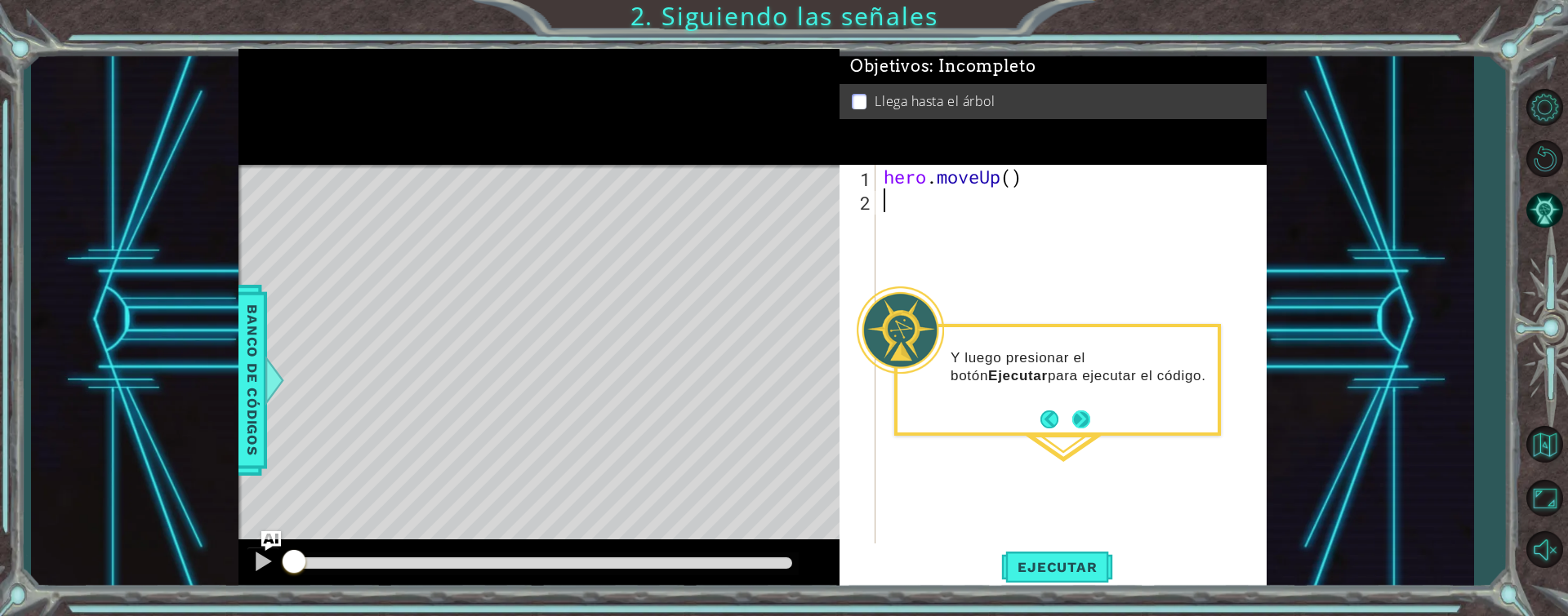
click at [825, 327] on button "Next" at bounding box center [1081, 420] width 18 height 18
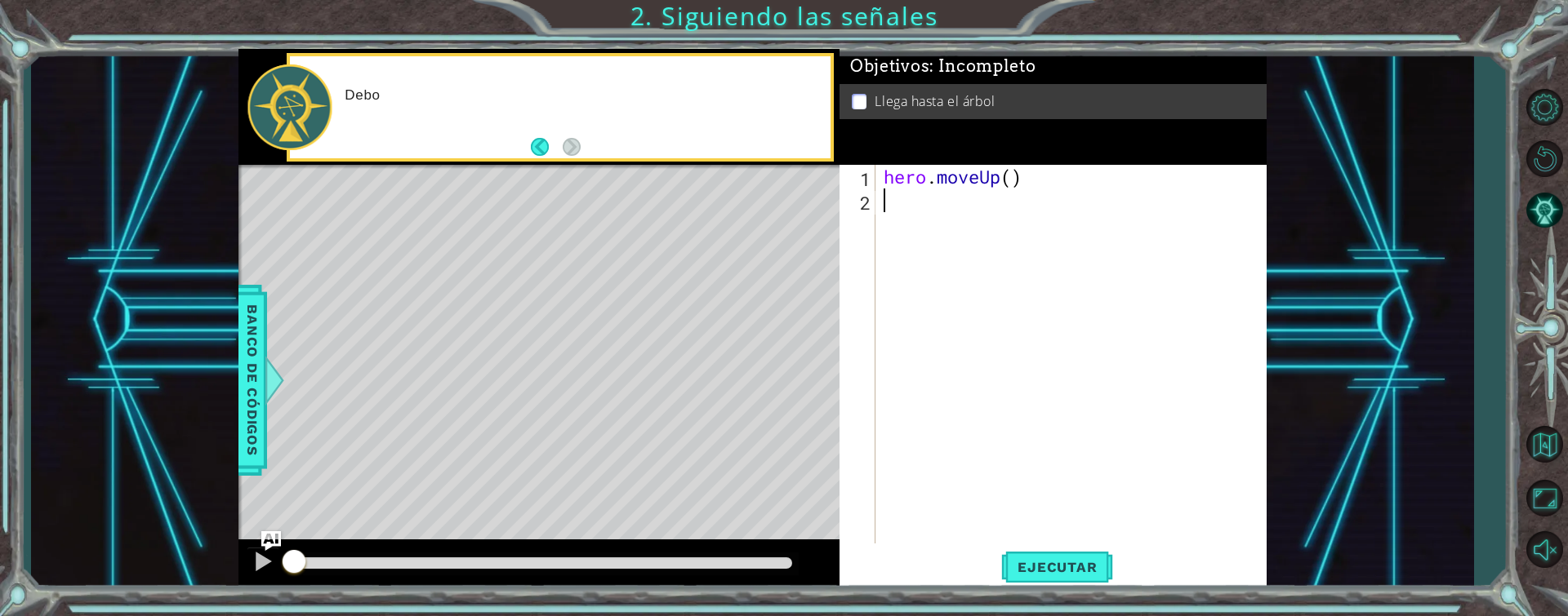
click at [825, 327] on div "hero . moveUp ( )" at bounding box center [1075, 377] width 390 height 426
click at [553, 300] on div "Level Map" at bounding box center [615, 405] width 754 height 481
click at [825, 216] on div "hero . moveUp ( )" at bounding box center [1075, 377] width 390 height 426
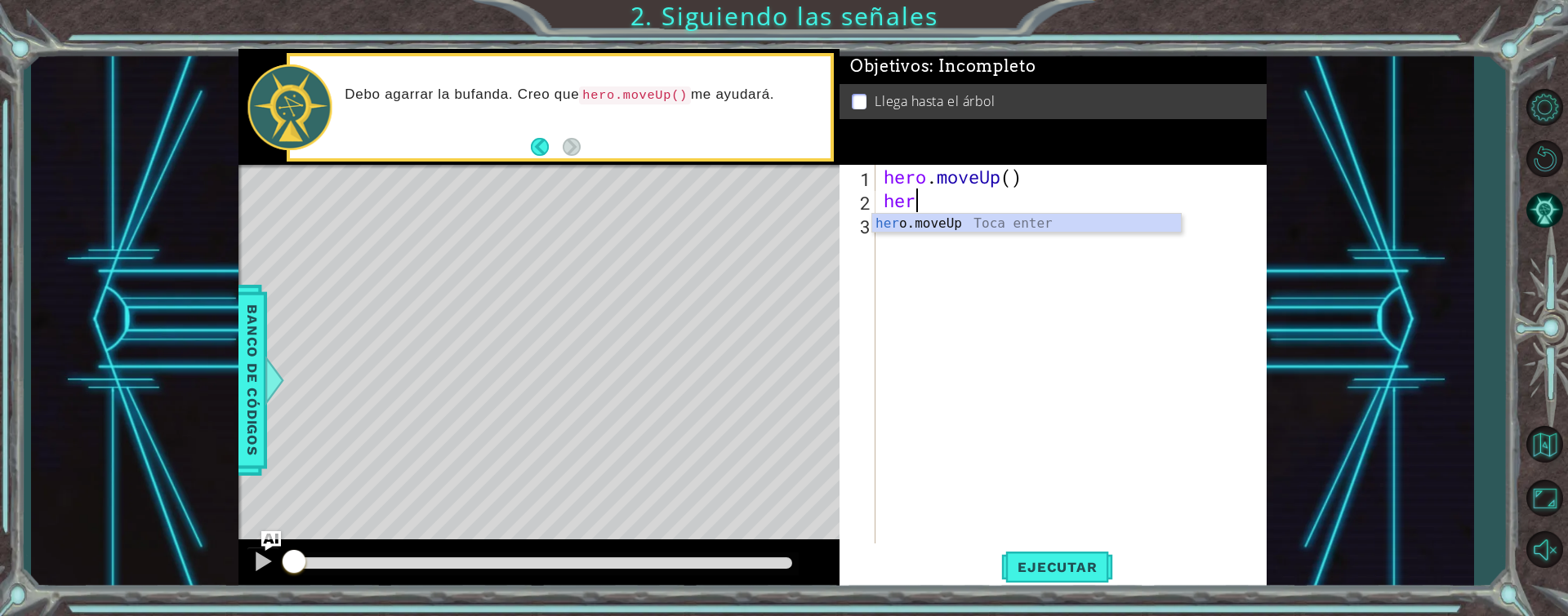
type textarea "heroe"
click at [825, 228] on div "hero .mov e Up Toca enter" at bounding box center [1026, 243] width 309 height 59
type textarea "hero.move"
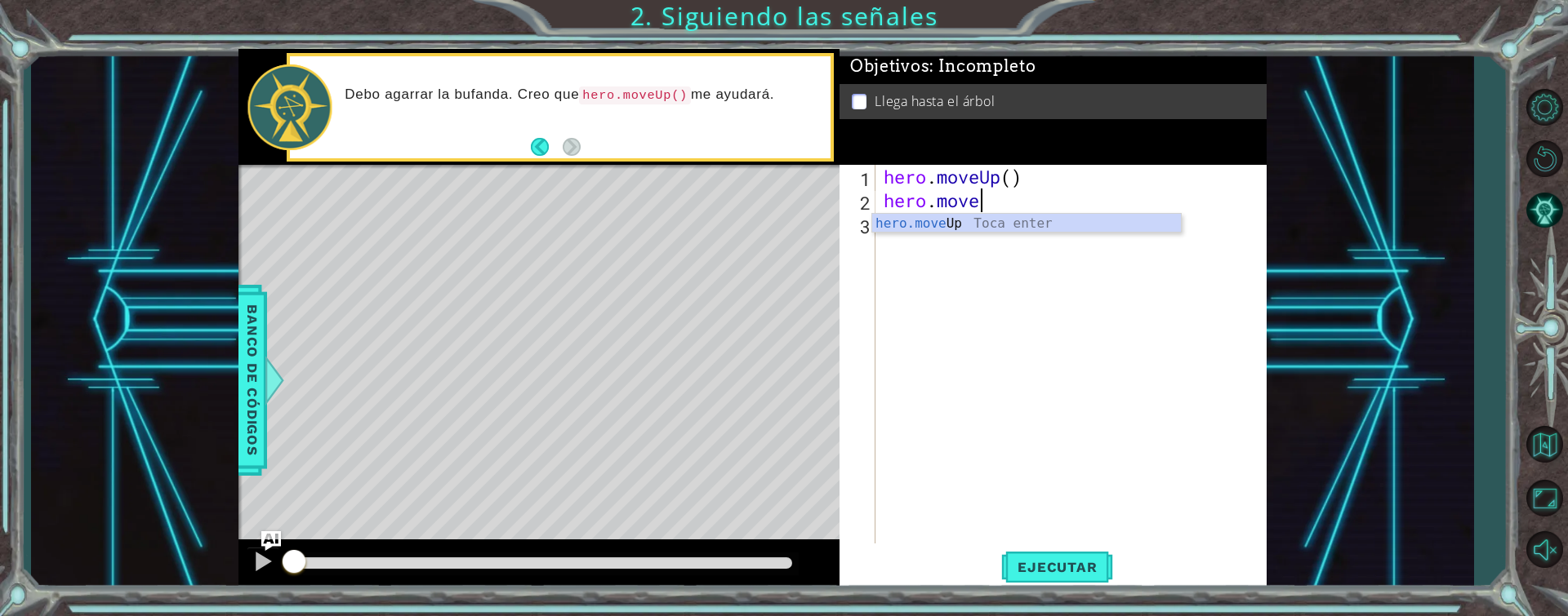
click at [825, 227] on div "hero.move Up Toca enter" at bounding box center [1026, 243] width 309 height 59
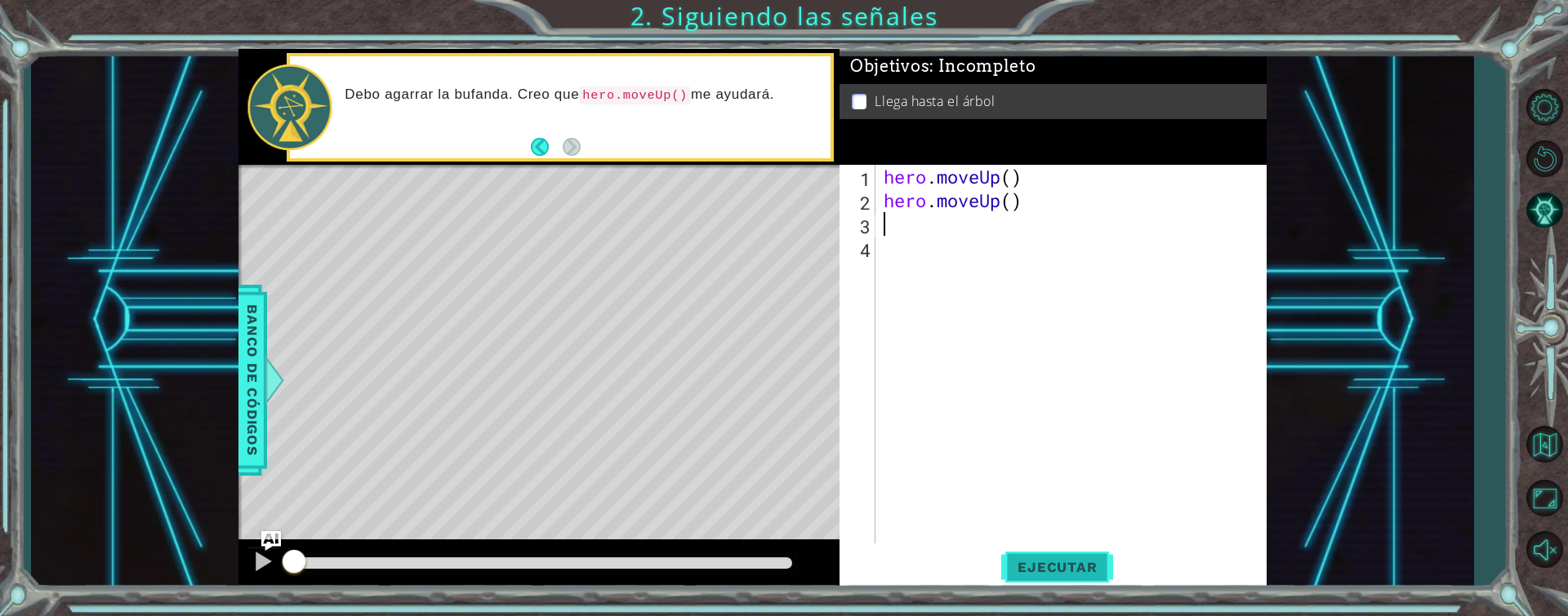
click at [825, 327] on span "Ejecutar" at bounding box center [1057, 568] width 112 height 16
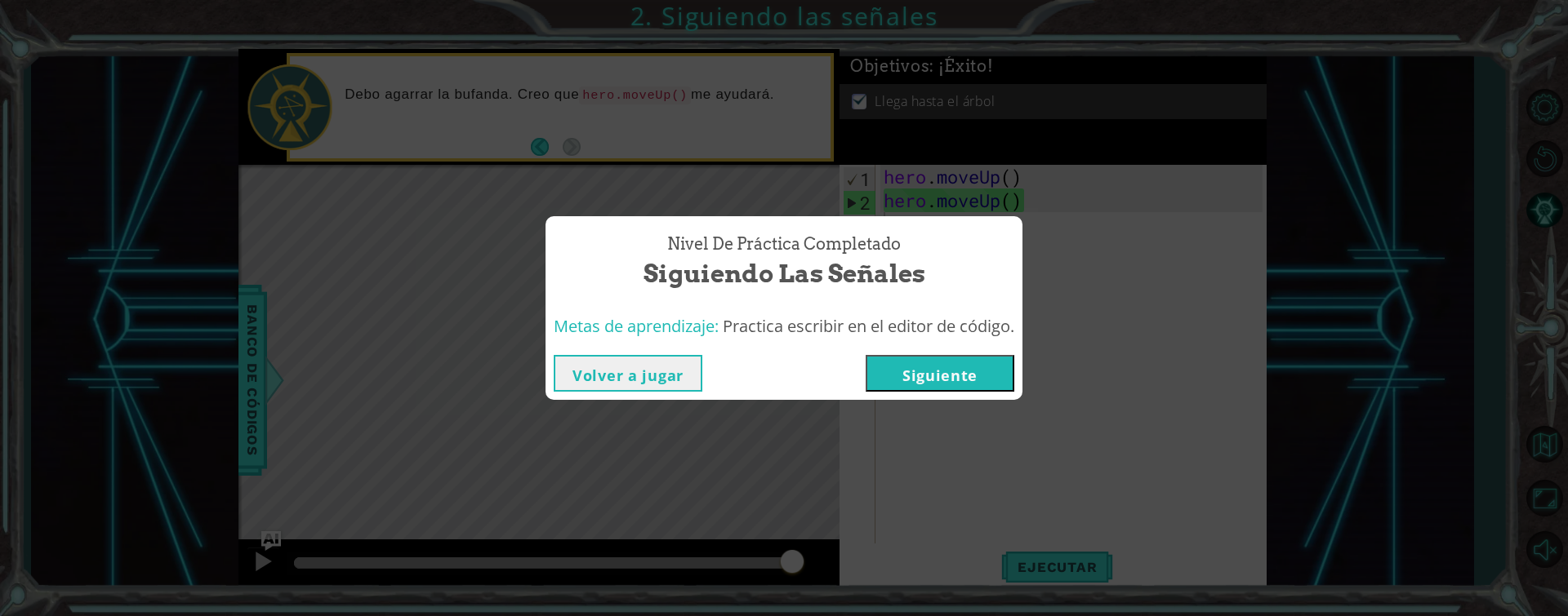
click at [825, 327] on button "Siguiente" at bounding box center [940, 373] width 149 height 37
